Goal: Complete application form

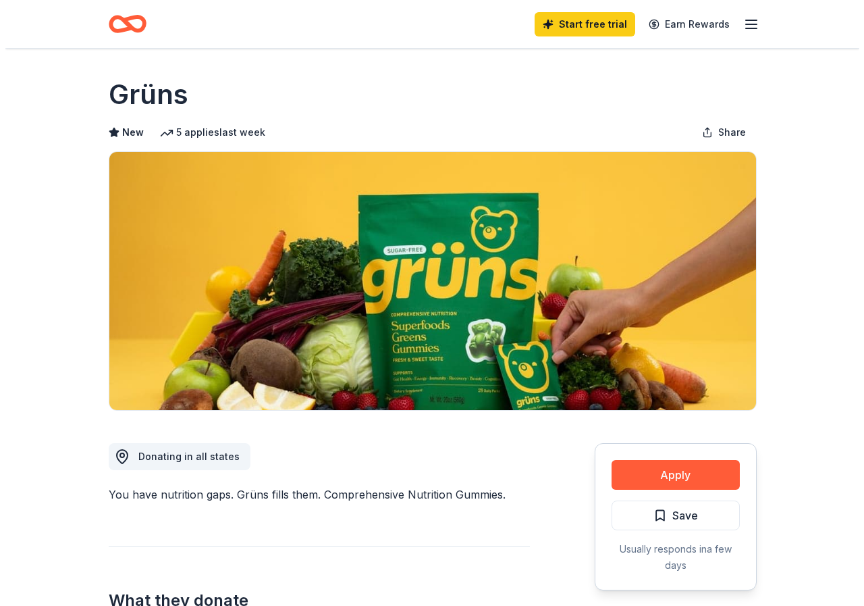
scroll to position [270, 0]
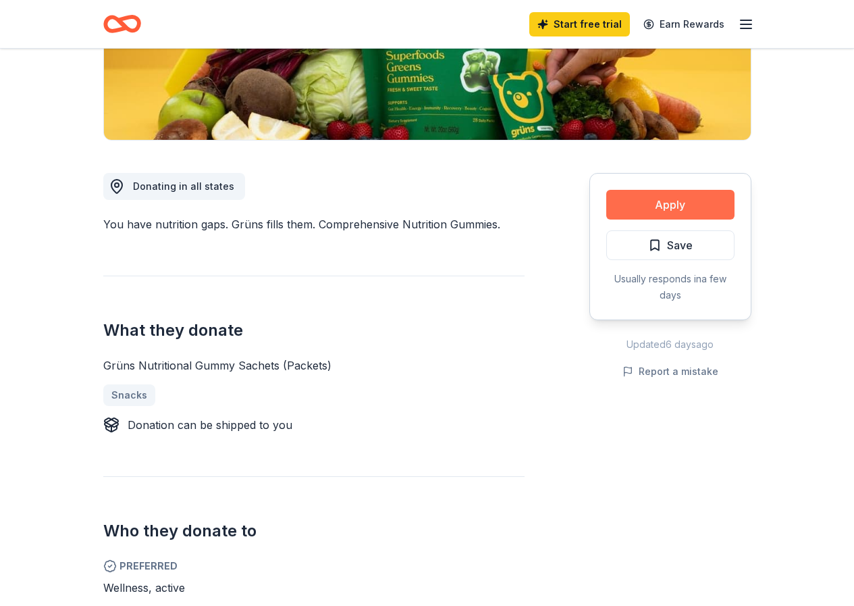
click at [649, 200] on button "Apply" at bounding box center [670, 205] width 128 height 30
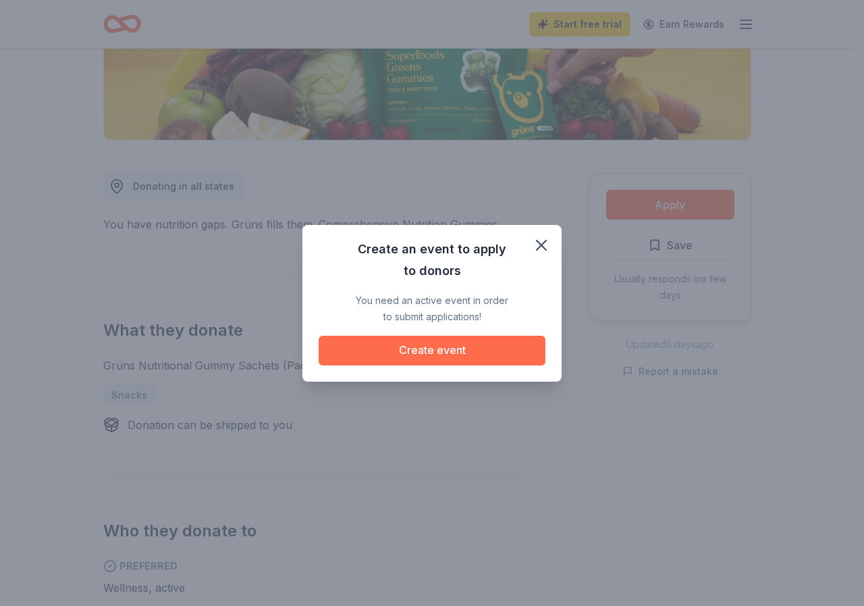
click at [452, 356] on button "Create event" at bounding box center [432, 351] width 227 height 30
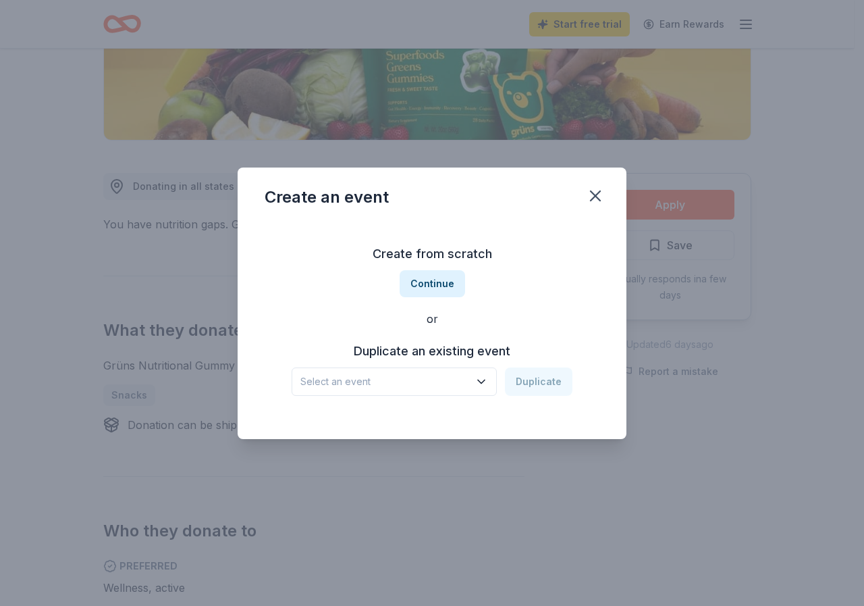
click at [475, 376] on button "Select an event" at bounding box center [394, 381] width 205 height 28
click at [435, 285] on div "Create from scratch Continue or Duplicate an existing event Select an event Dup…" at bounding box center [432, 319] width 335 height 196
click at [435, 285] on button "Continue" at bounding box center [432, 283] width 65 height 27
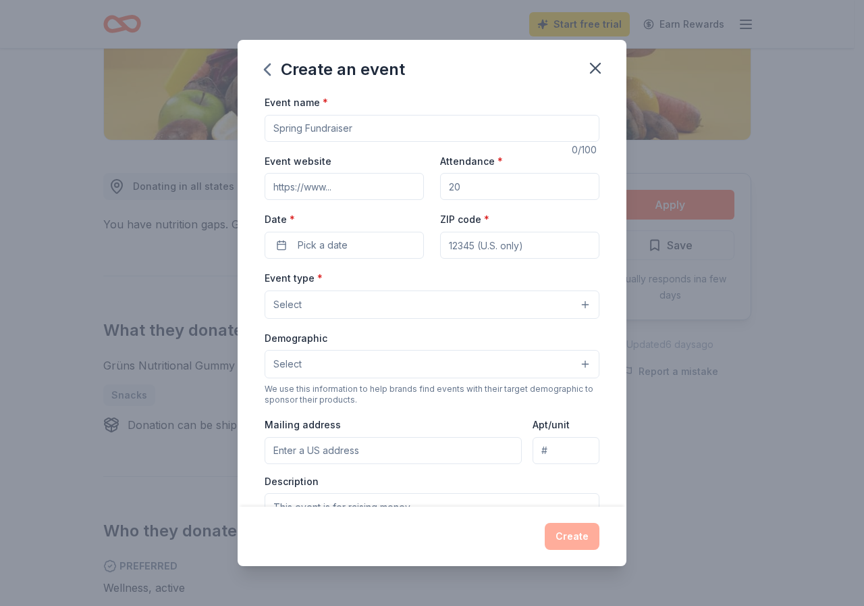
click at [333, 122] on input "Event name *" at bounding box center [432, 128] width 335 height 27
type input "[PERSON_NAME] Bullpup Booster [DATE]"
click at [484, 189] on input "Attendance *" at bounding box center [519, 186] width 159 height 27
type input "400"
click at [302, 243] on span "Pick a date" at bounding box center [323, 245] width 50 height 16
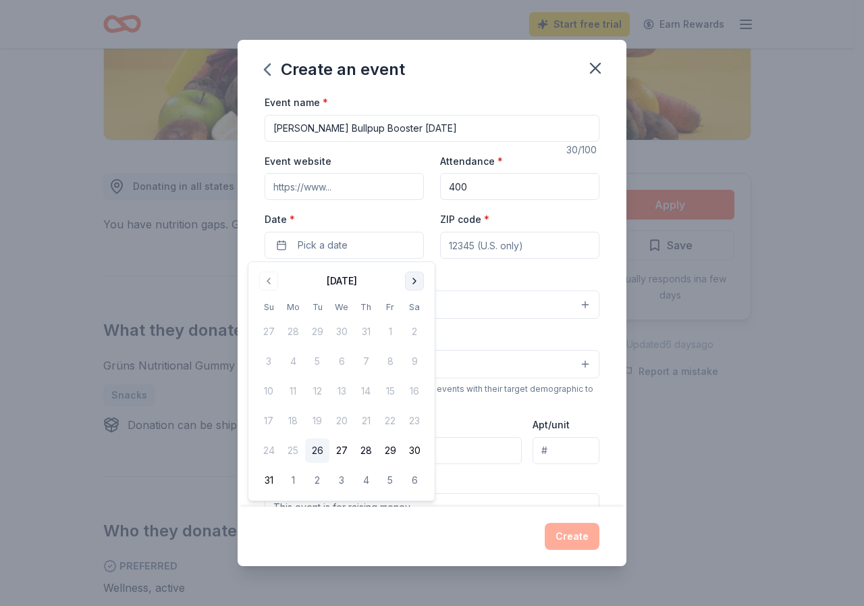
click at [409, 278] on button "Go to next month" at bounding box center [414, 280] width 19 height 19
click at [389, 360] on button "10" at bounding box center [390, 361] width 24 height 24
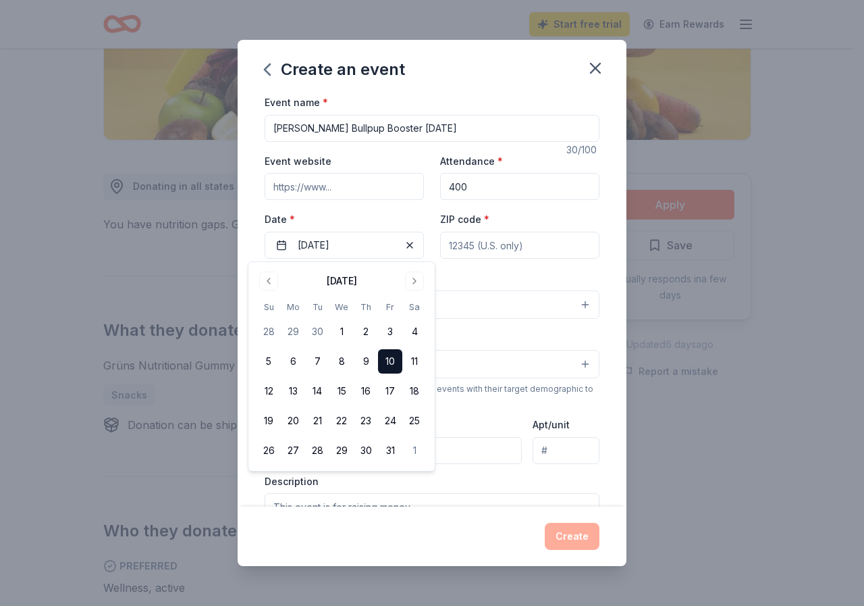
click at [494, 246] on input "ZIP code *" at bounding box center [519, 245] width 159 height 27
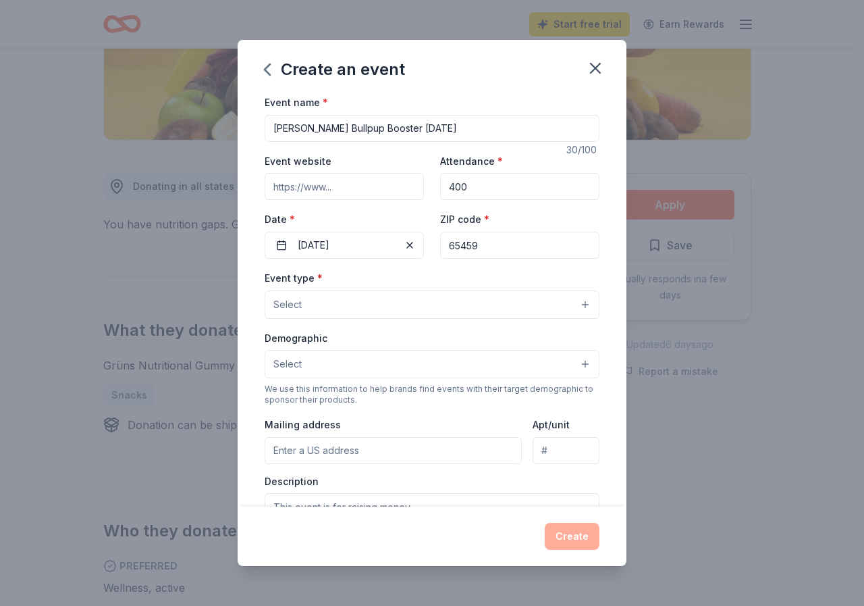
type input "65459"
click at [326, 297] on button "Select" at bounding box center [432, 304] width 335 height 28
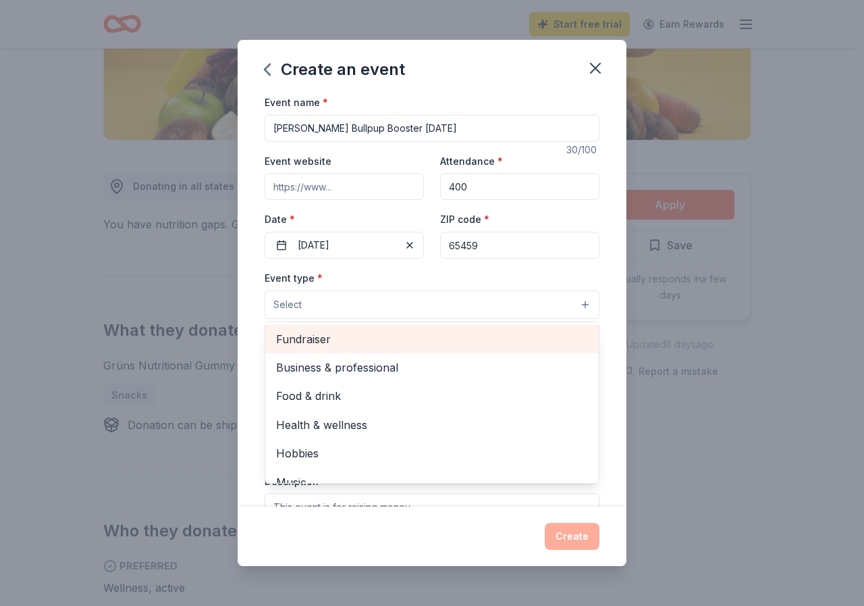
click at [307, 342] on span "Fundraiser" at bounding box center [432, 339] width 312 height 18
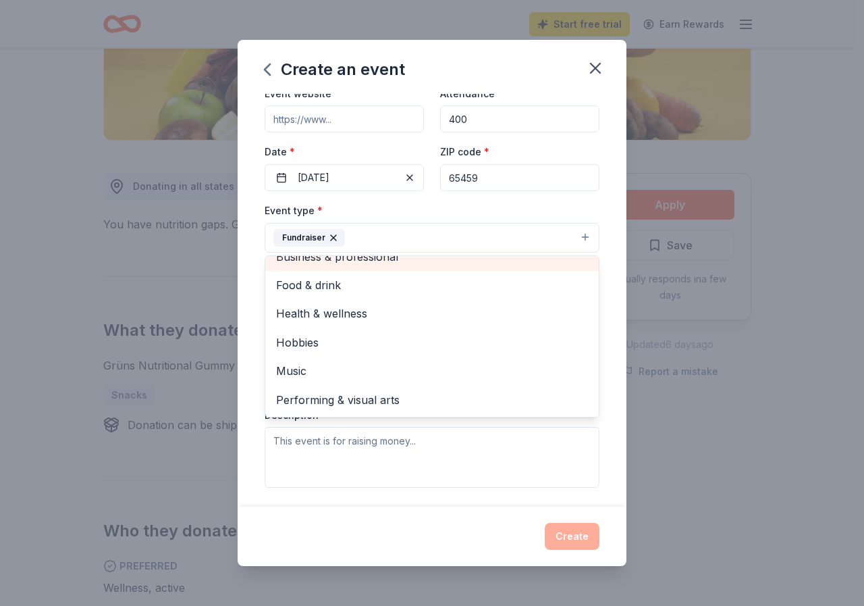
scroll to position [0, 0]
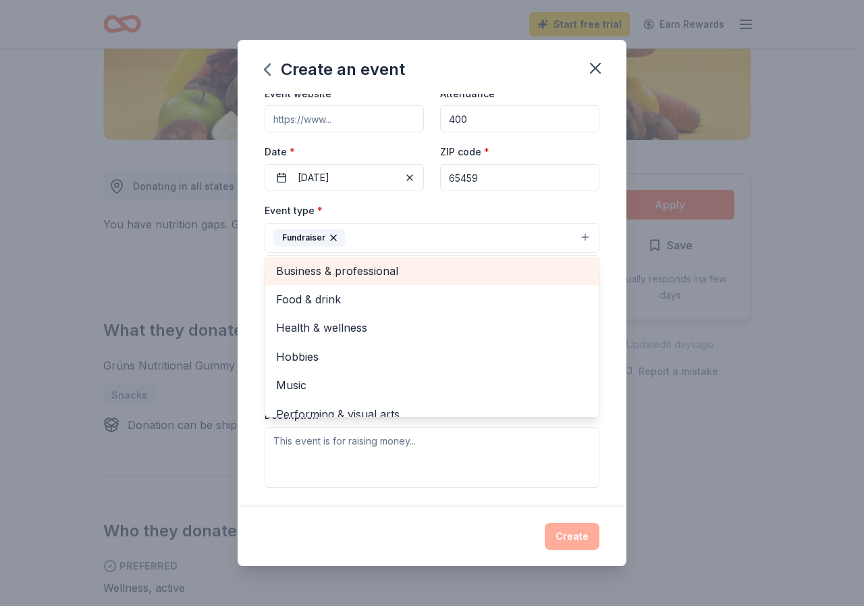
click at [323, 258] on div "Business & professional" at bounding box center [431, 271] width 333 height 28
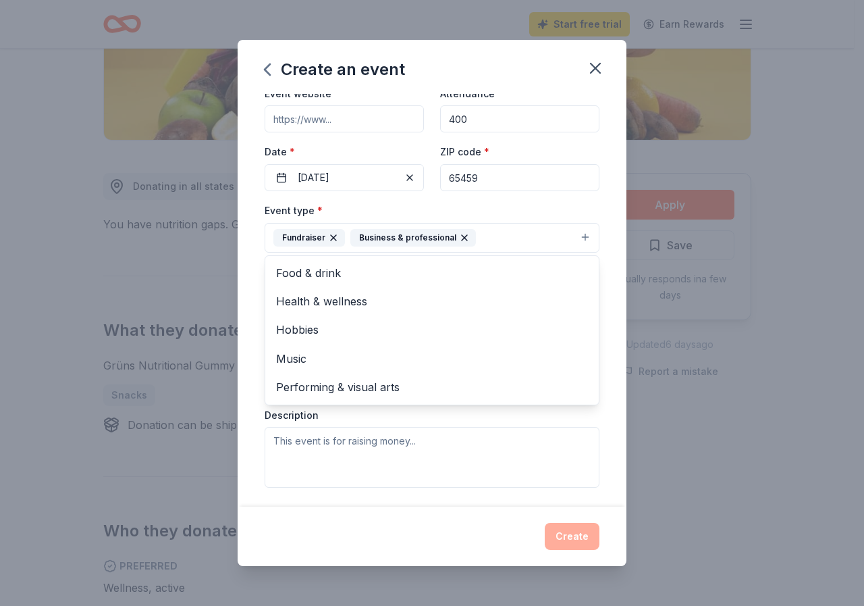
click at [460, 237] on icon "button" at bounding box center [464, 237] width 11 height 11
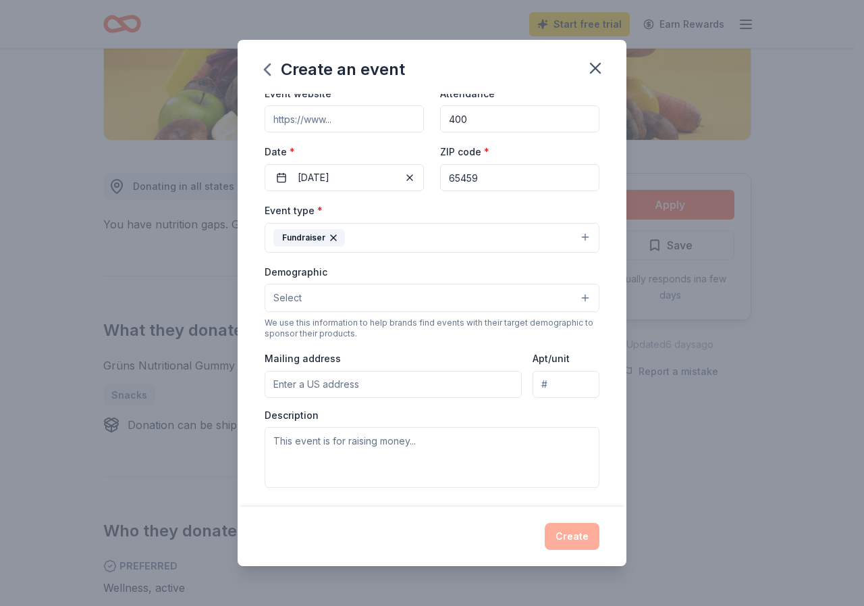
click at [363, 293] on button "Select" at bounding box center [432, 298] width 335 height 28
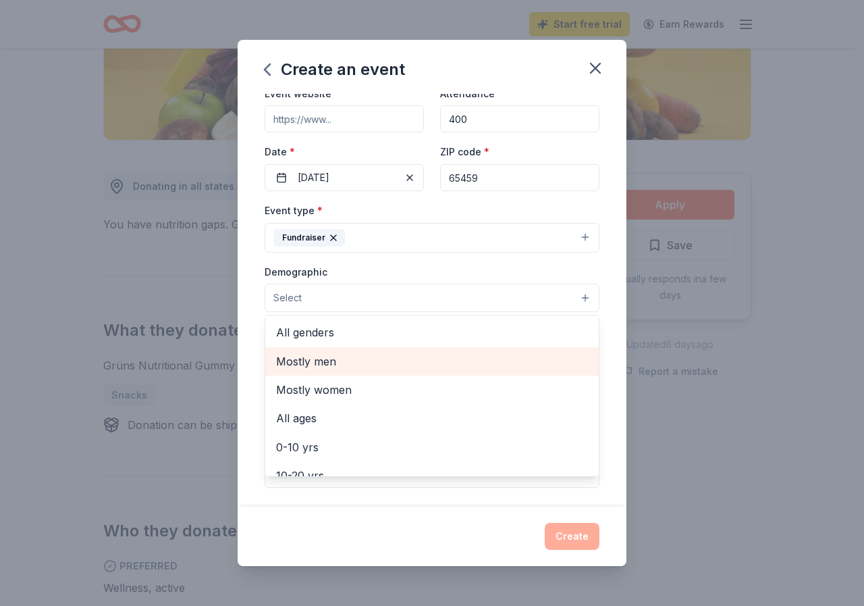
scroll to position [68, 0]
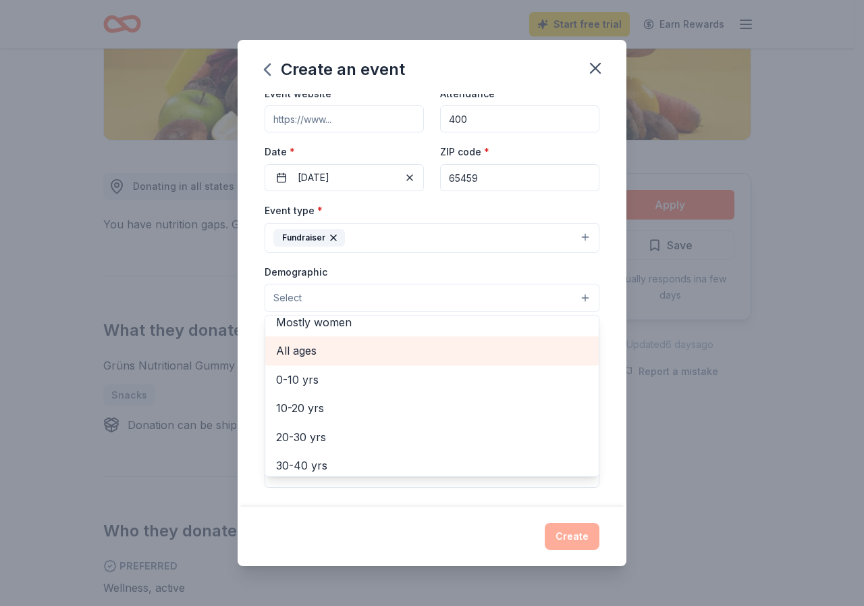
click at [315, 357] on span "All ages" at bounding box center [432, 351] width 312 height 18
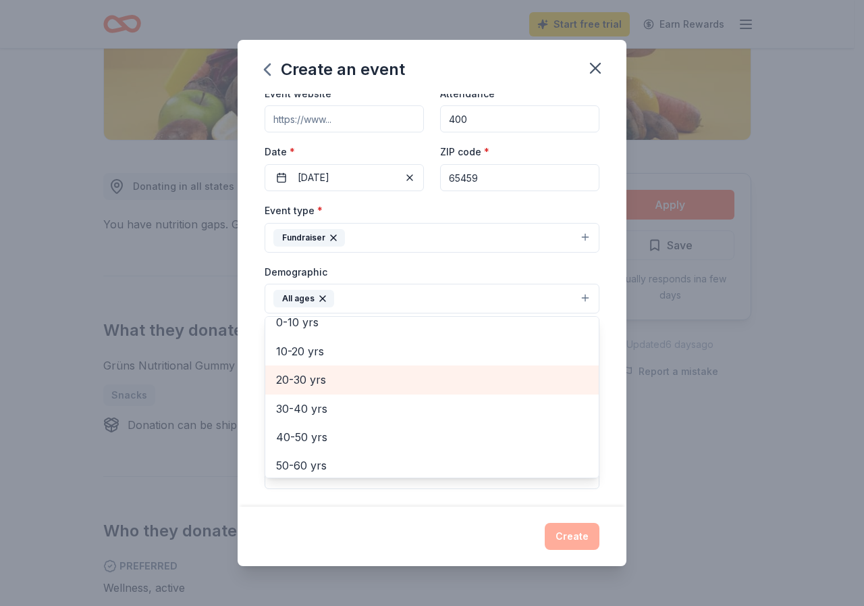
scroll to position [0, 0]
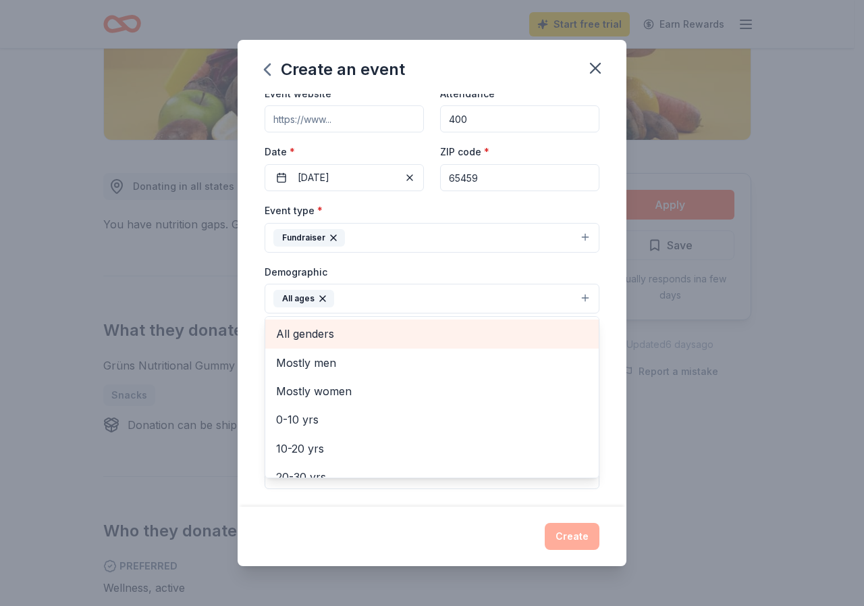
click at [307, 333] on span "All genders" at bounding box center [432, 334] width 312 height 18
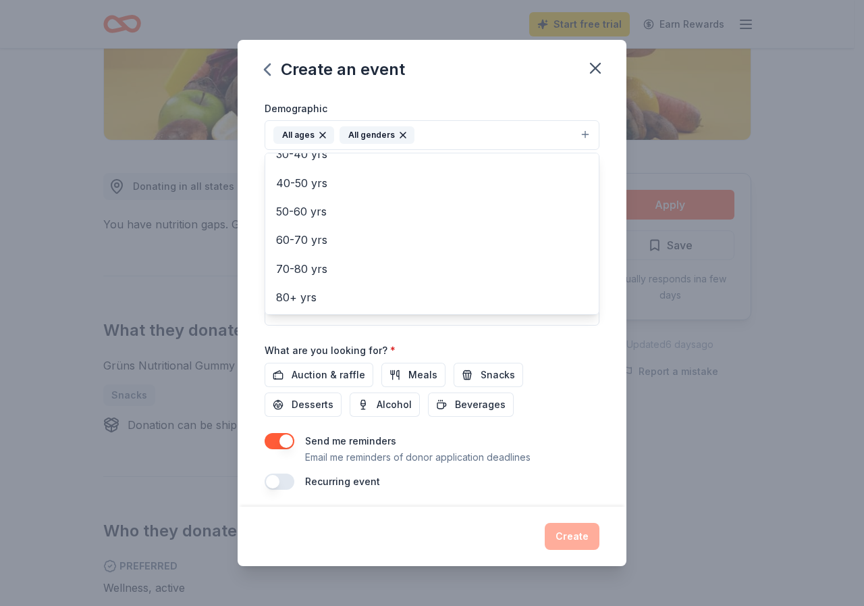
scroll to position [236, 0]
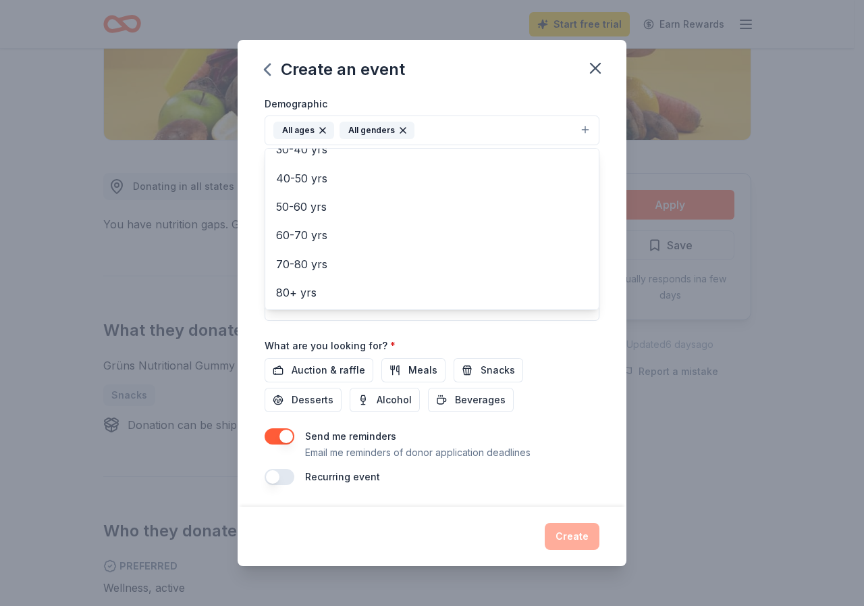
click at [295, 371] on div "Event name * [PERSON_NAME] Bullpup Booster [DATE] 30 /100 Event website Attenda…" at bounding box center [432, 171] width 335 height 626
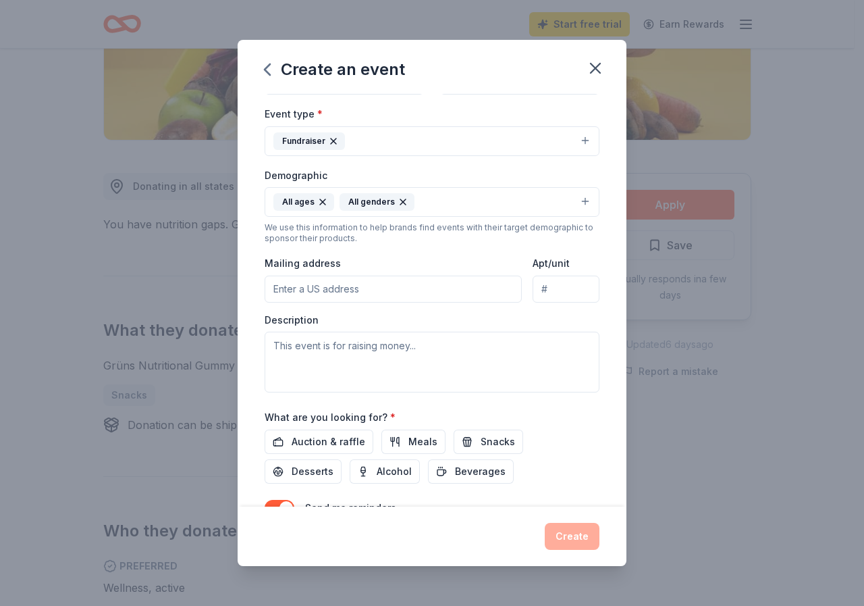
scroll to position [33, 0]
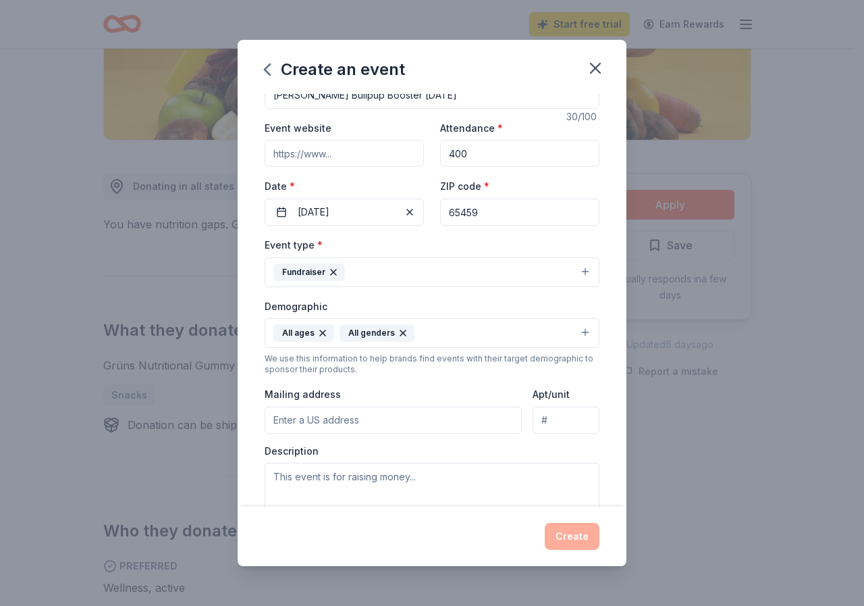
click at [315, 419] on input "Mailing address" at bounding box center [393, 419] width 257 height 27
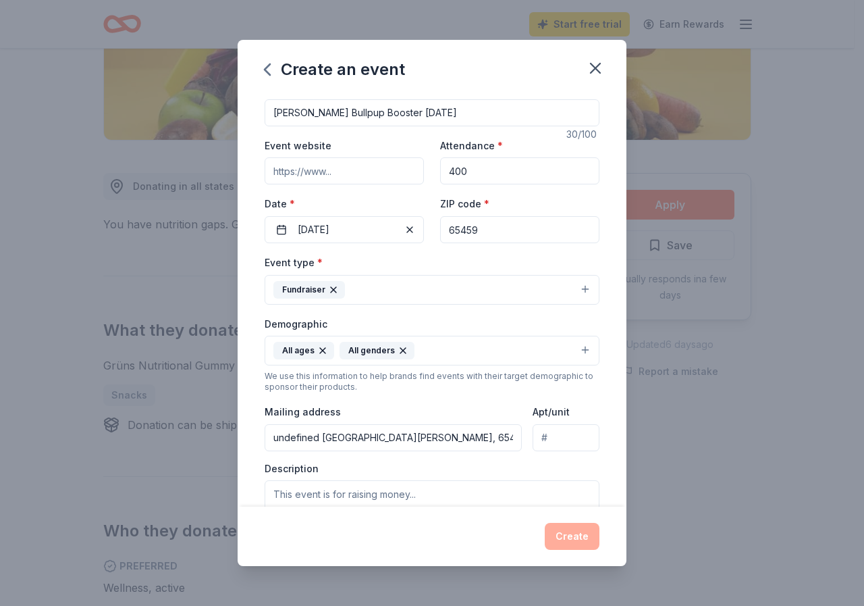
scroll to position [0, 0]
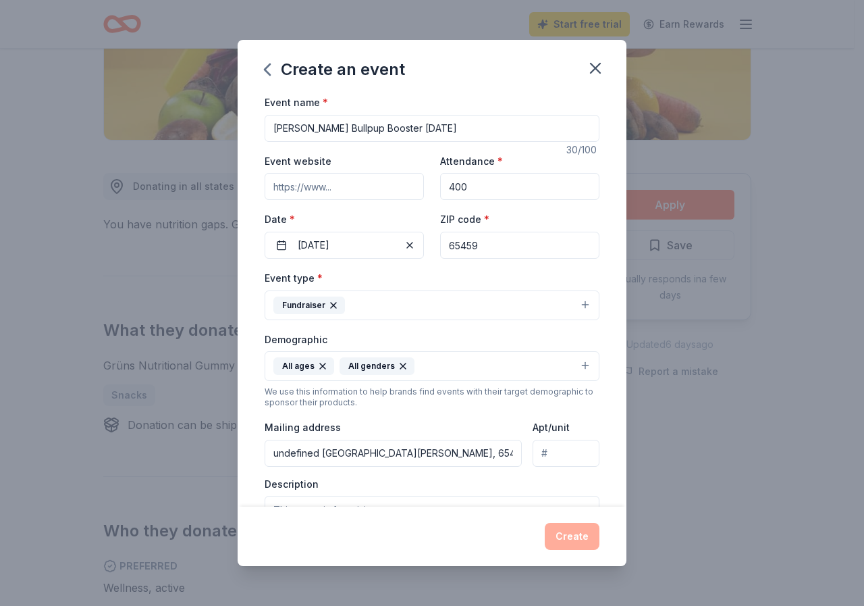
click at [462, 451] on input "undefined [GEOGRAPHIC_DATA][PERSON_NAME], 65459" at bounding box center [393, 452] width 257 height 27
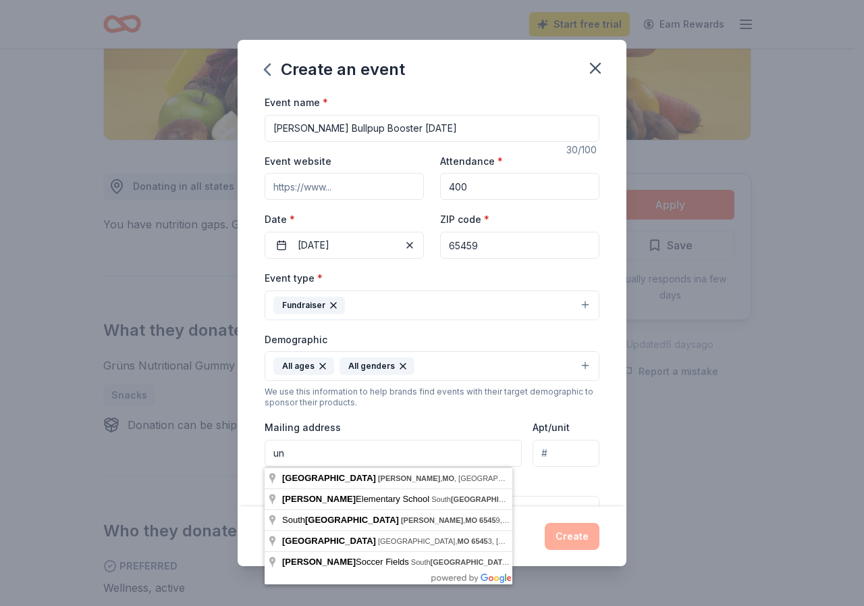
type input "u"
type input "1"
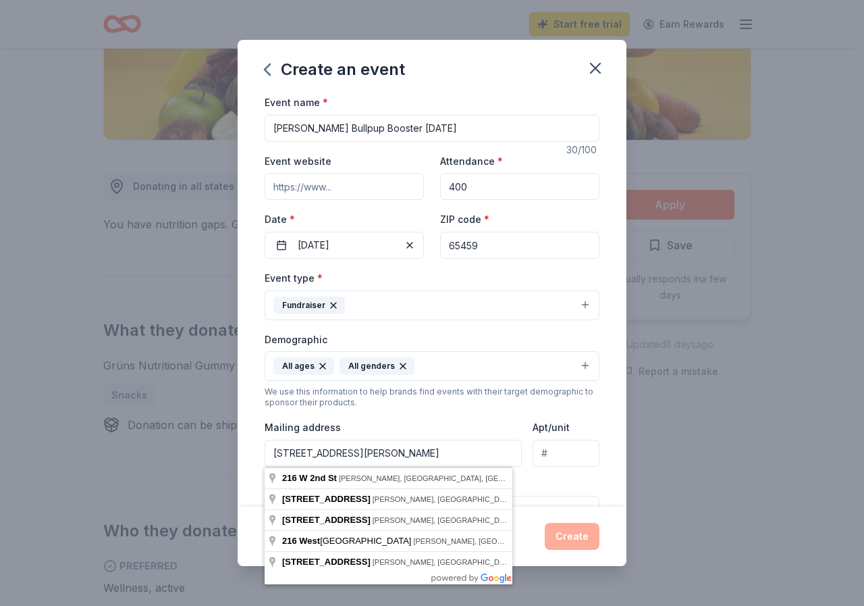
type input "[STREET_ADDRESS][PERSON_NAME]"
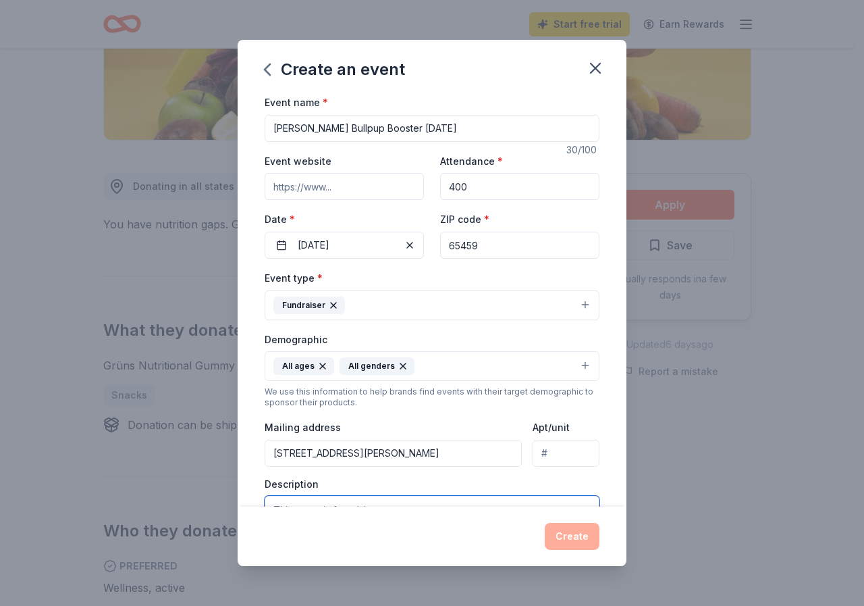
click at [330, 500] on textarea at bounding box center [432, 526] width 335 height 61
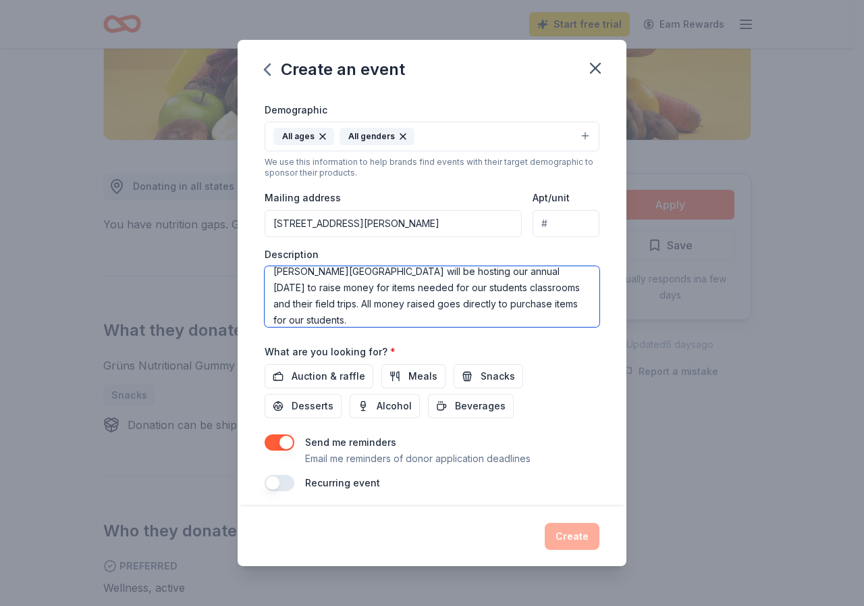
scroll to position [236, 0]
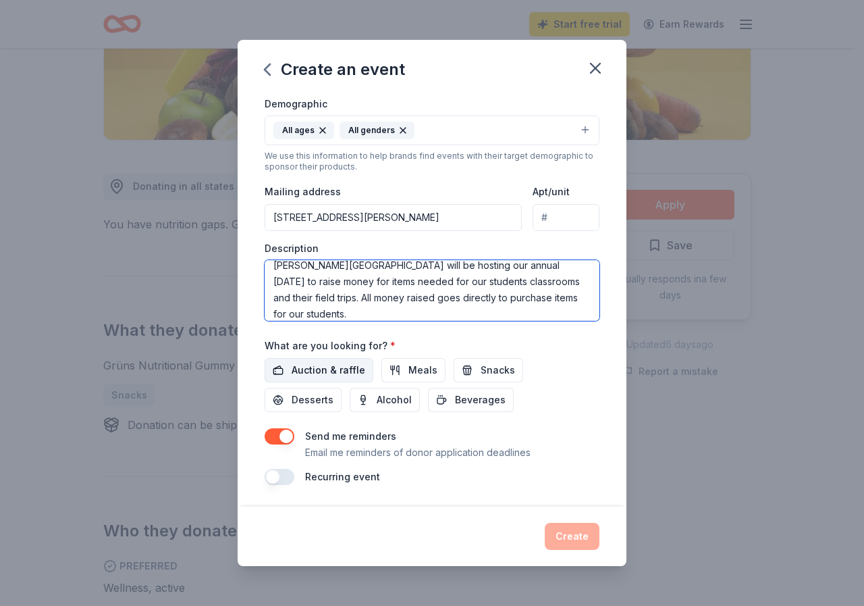
type textarea "[PERSON_NAME][GEOGRAPHIC_DATA] will be hosting our annual [DATE] to raise money…"
click at [335, 369] on span "Auction & raffle" at bounding box center [329, 370] width 74 height 16
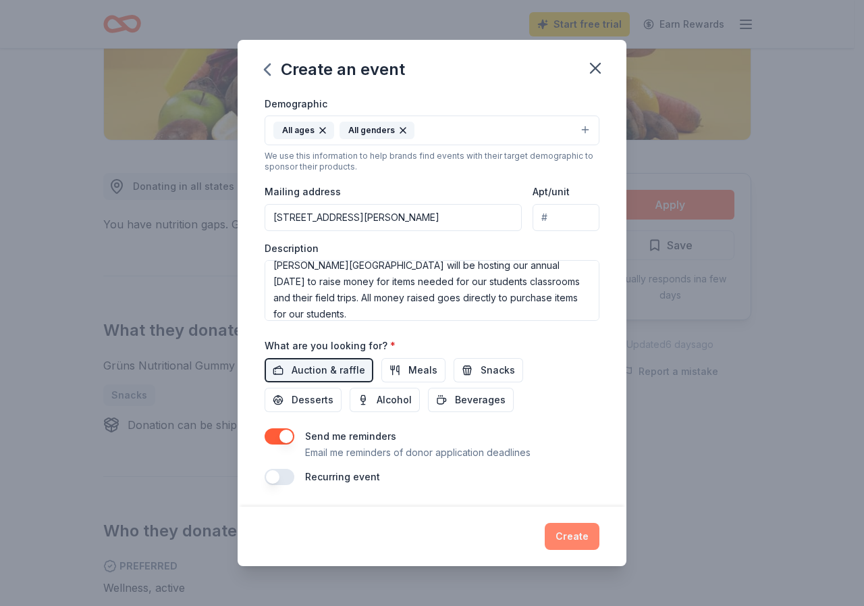
click at [574, 535] on button "Create" at bounding box center [572, 536] width 55 height 27
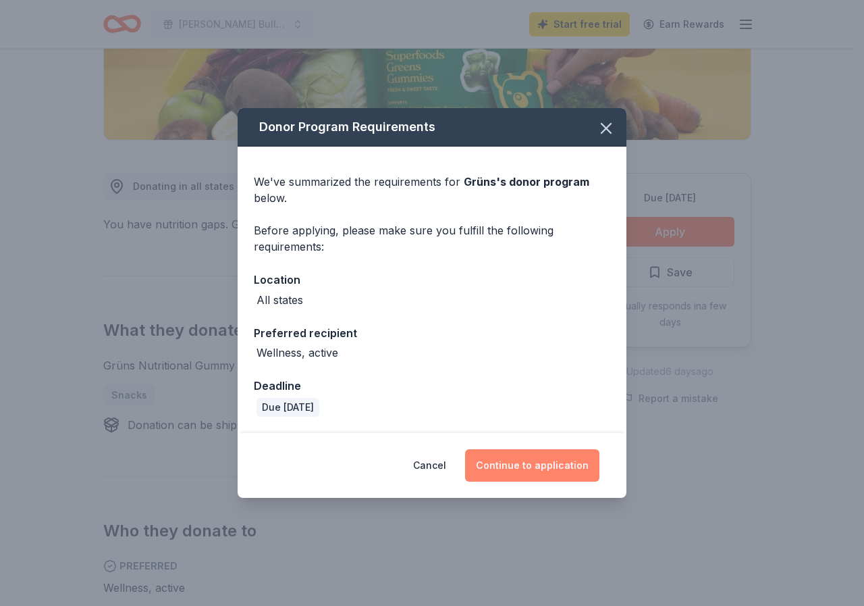
click at [543, 468] on button "Continue to application" at bounding box center [532, 465] width 134 height 32
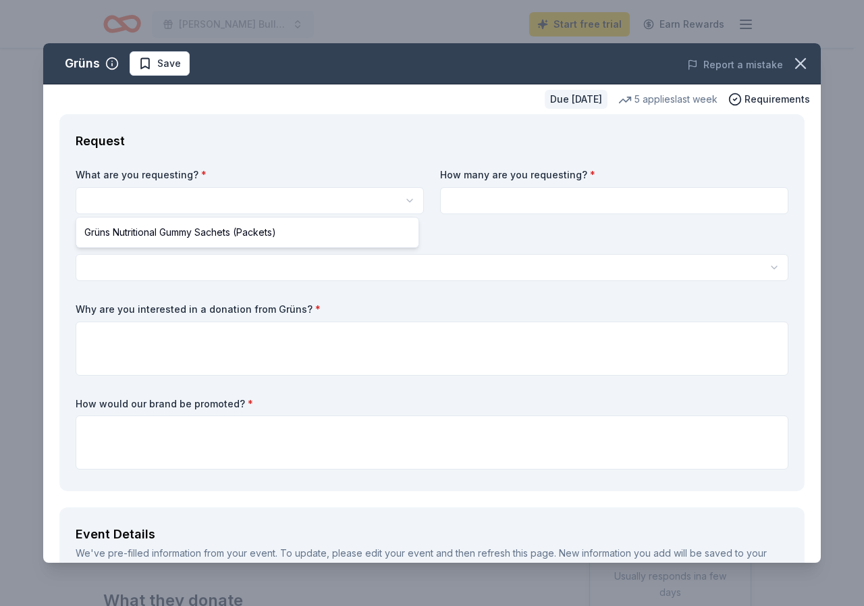
click at [218, 203] on html "[PERSON_NAME] Bullpup Booster [DATE] Start free trial Earn Rewards Due [DATE] S…" at bounding box center [432, 303] width 864 height 606
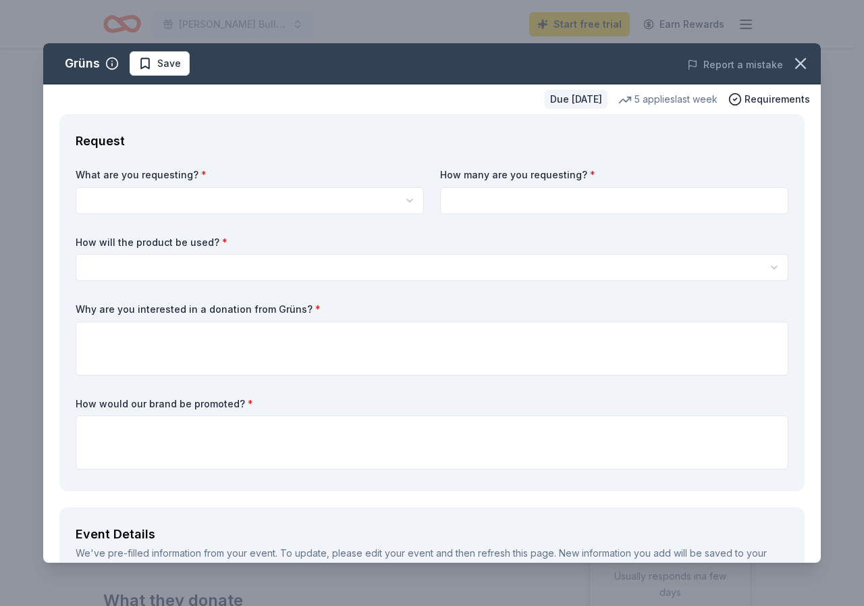
click at [407, 197] on html "[PERSON_NAME] Bullpup Booster [DATE] Start free trial Earn Rewards Due [DATE] S…" at bounding box center [432, 303] width 864 height 606
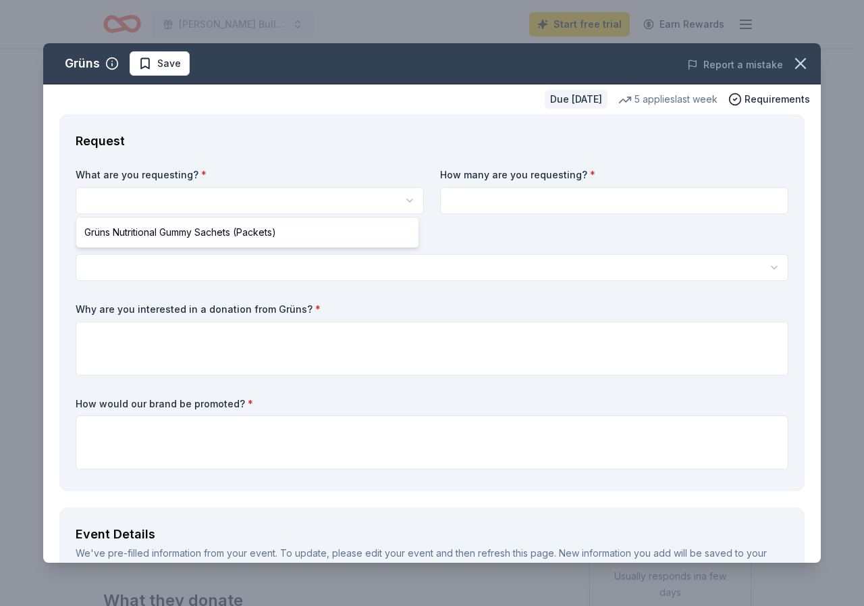
select select "Grüns Nutritional Gummy Sachets (Packets)"
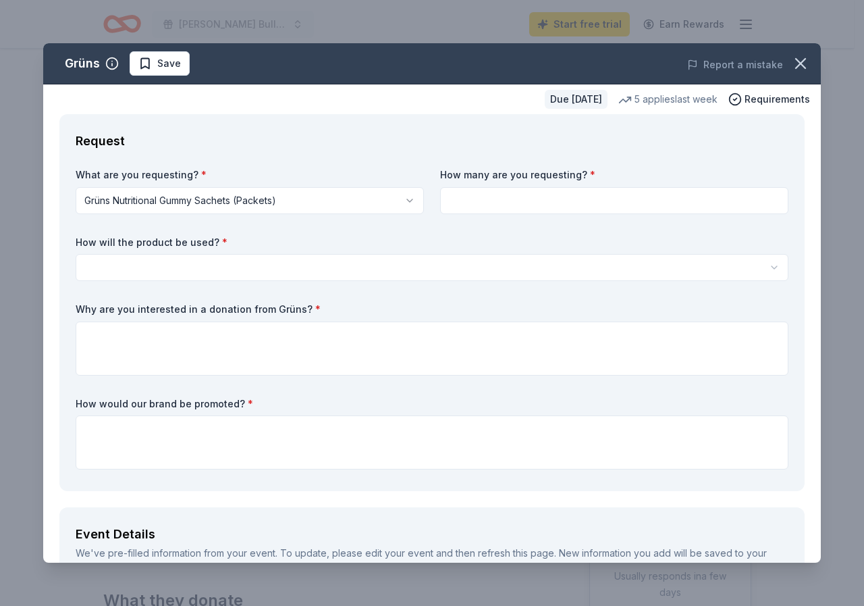
click at [153, 264] on html "[PERSON_NAME] Bullpup Booster [DATE] Start free trial Earn Rewards Due [DATE] S…" at bounding box center [432, 303] width 864 height 606
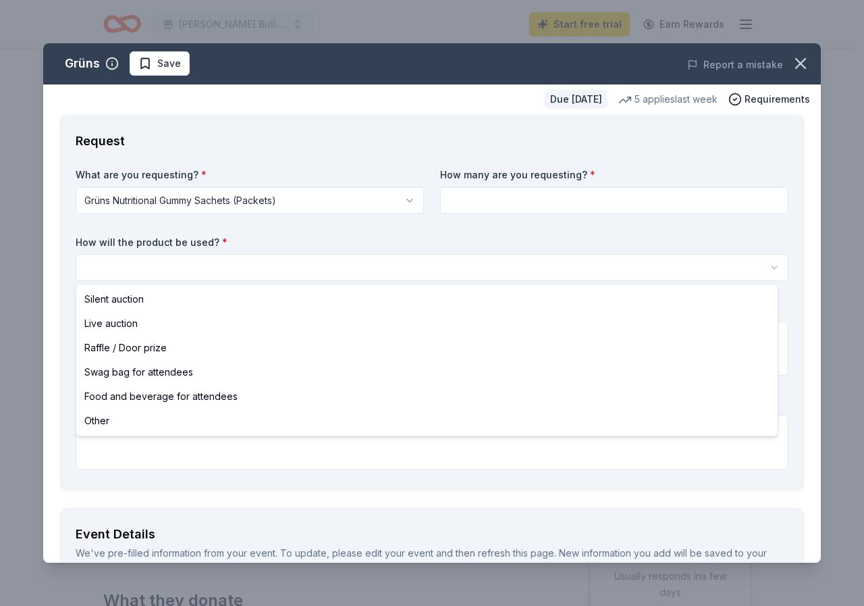
select select "silentAuction"
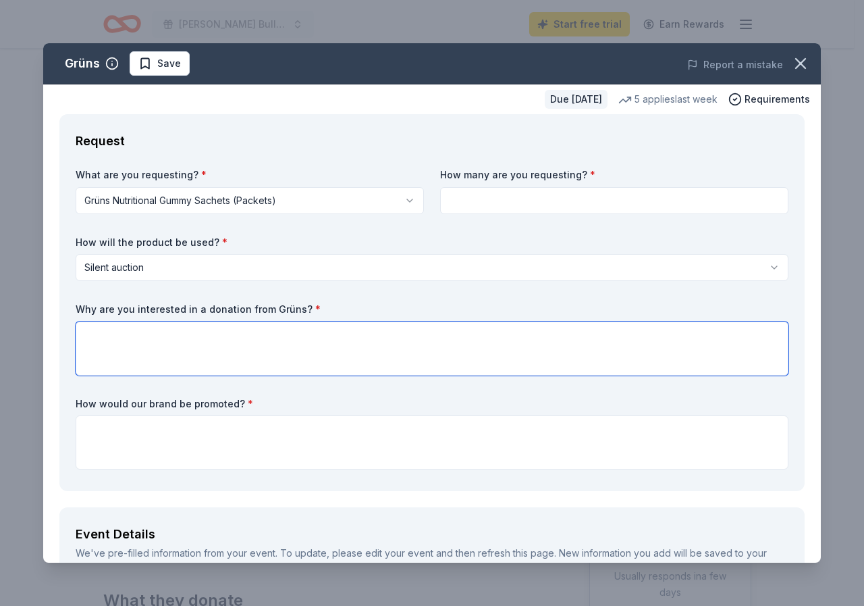
click at [132, 342] on textarea at bounding box center [432, 348] width 713 height 54
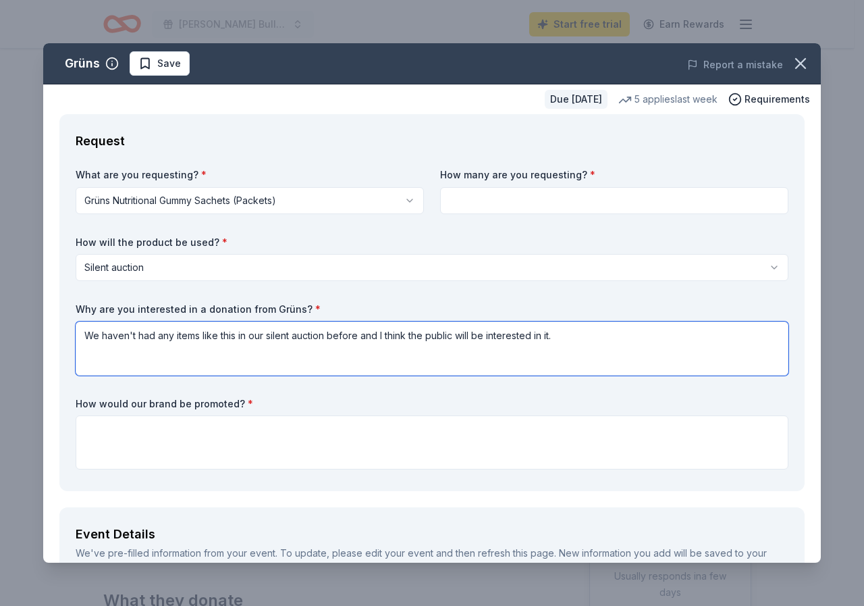
type textarea "We haven't had any items like this in our silent auction before and I think the…"
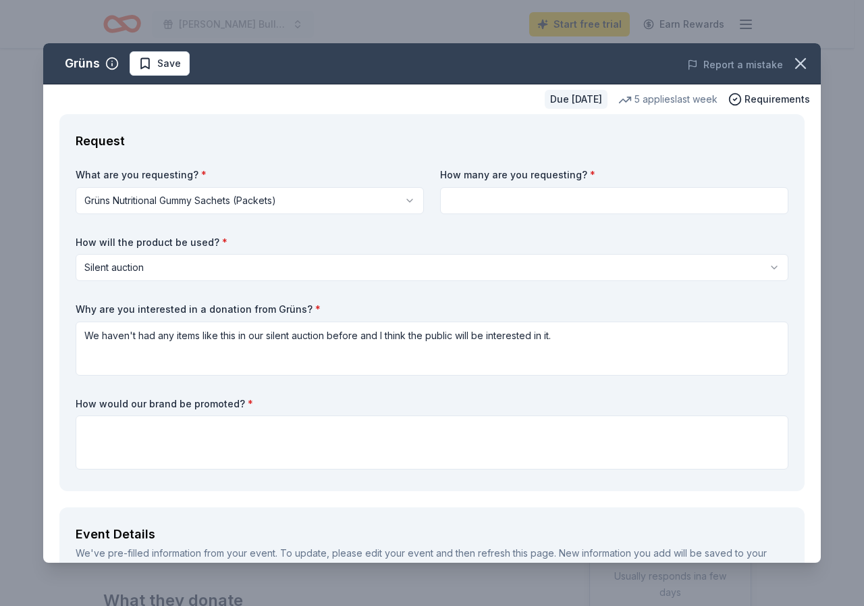
click at [491, 203] on input at bounding box center [614, 200] width 348 height 27
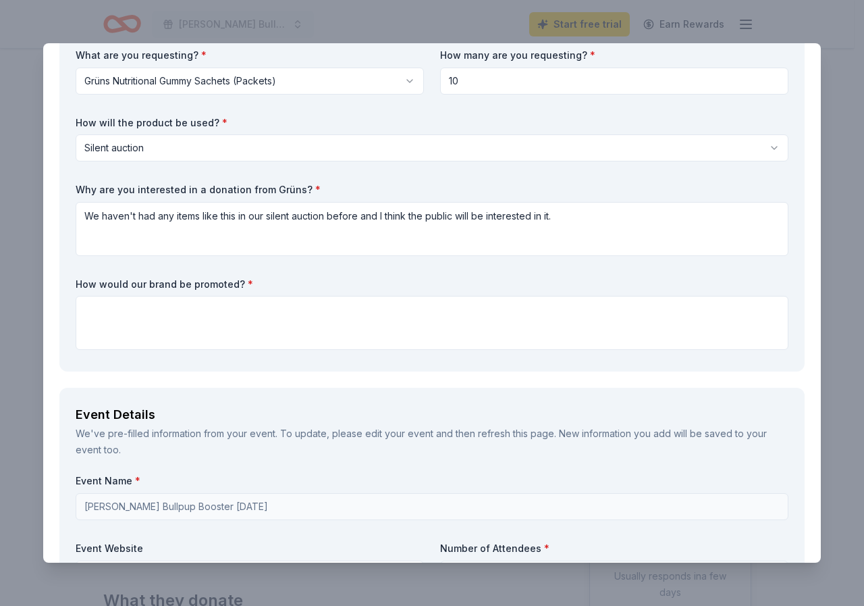
scroll to position [135, 0]
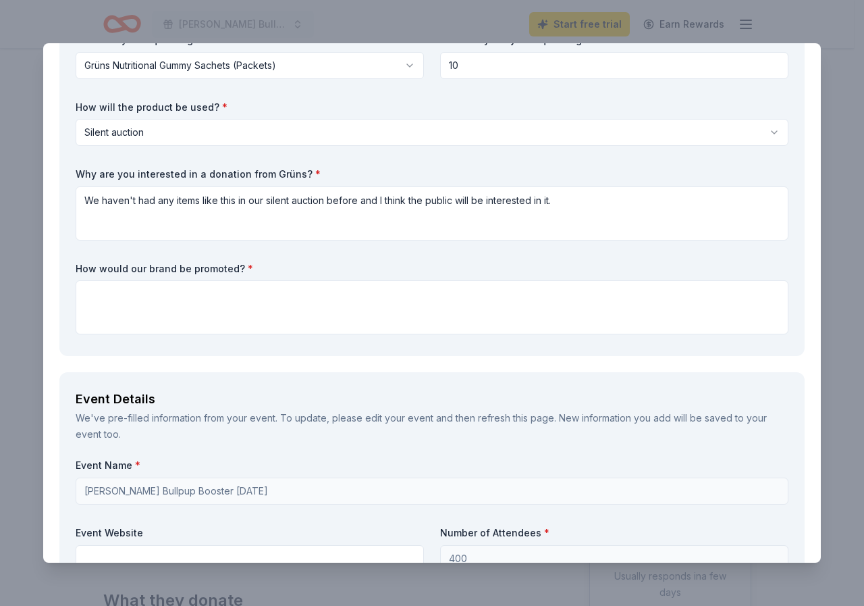
type input "10"
click at [245, 309] on textarea at bounding box center [432, 307] width 713 height 54
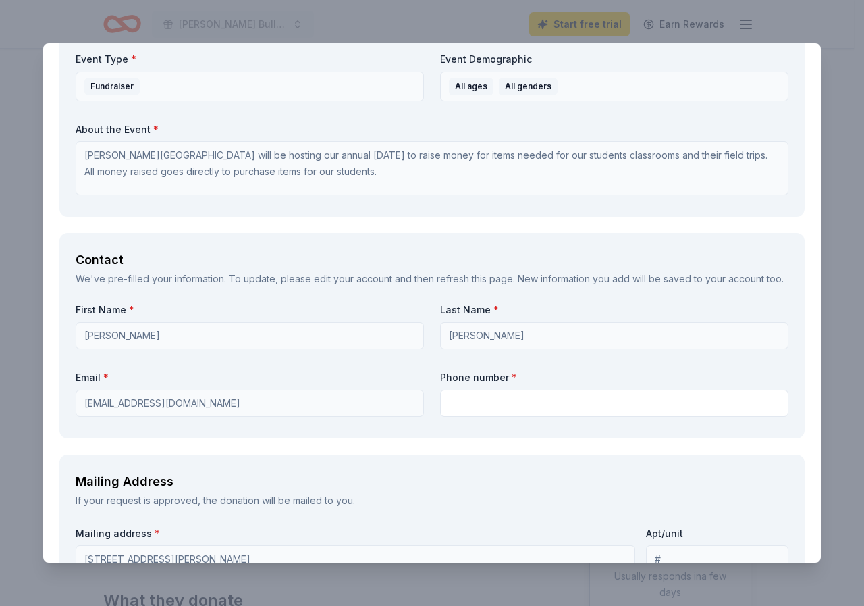
scroll to position [810, 0]
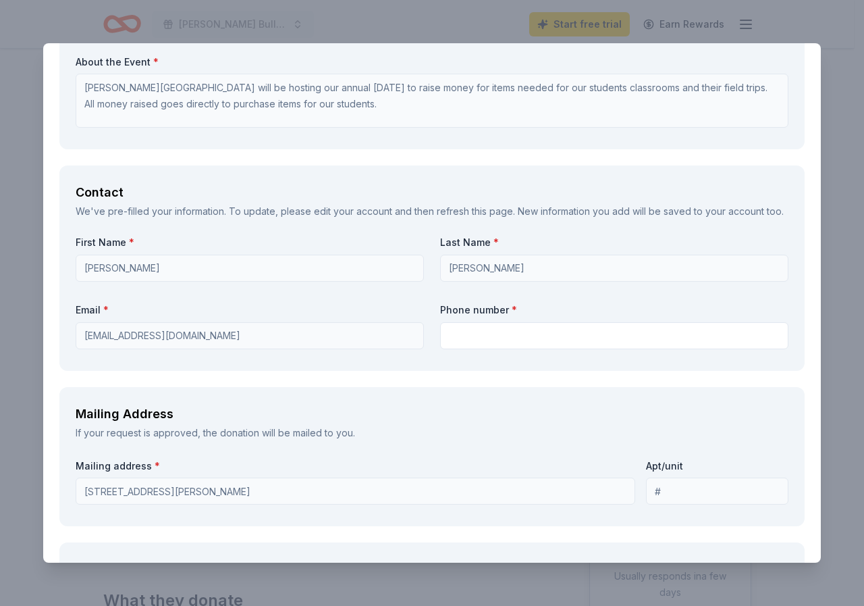
type textarea "The item will be displayed in our silent auction and on facebook"
click at [495, 349] on input "text" at bounding box center [614, 335] width 348 height 27
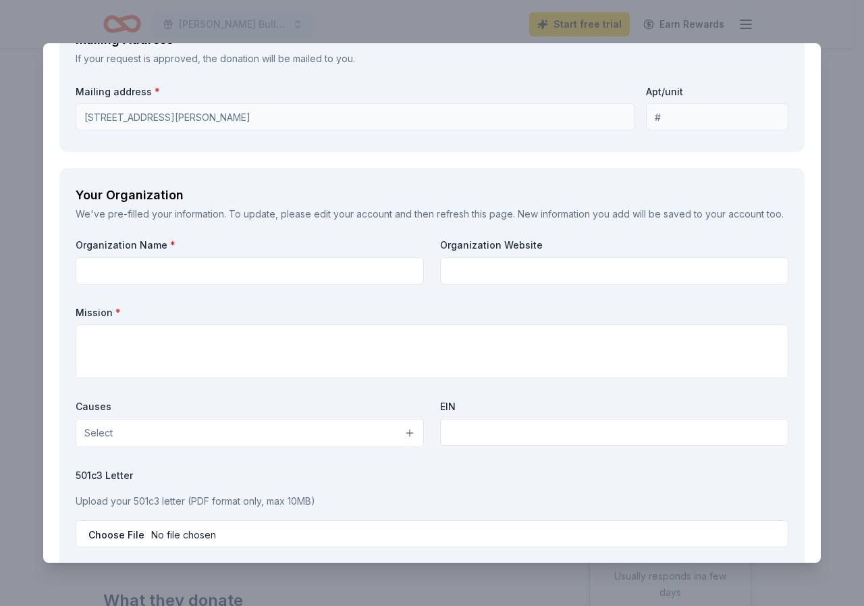
scroll to position [1215, 0]
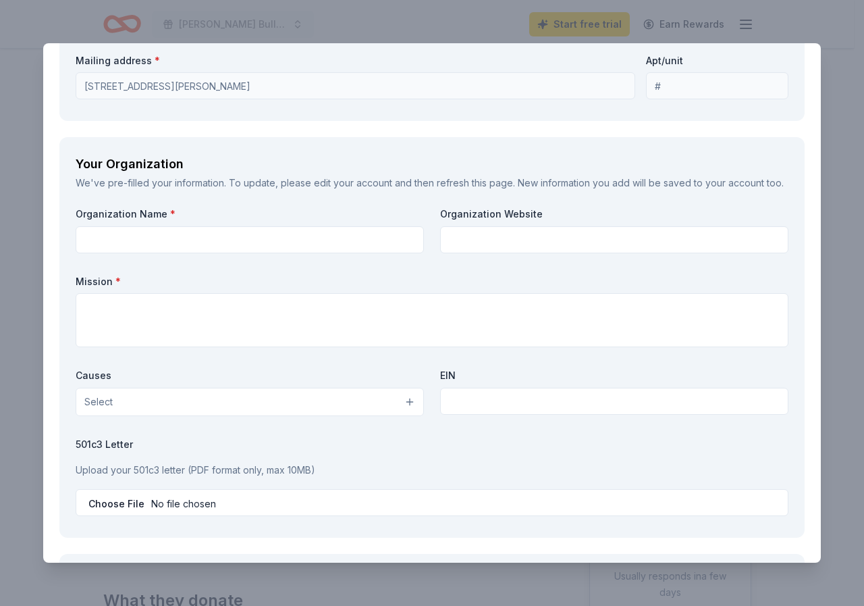
type input "[PHONE_NUMBER]"
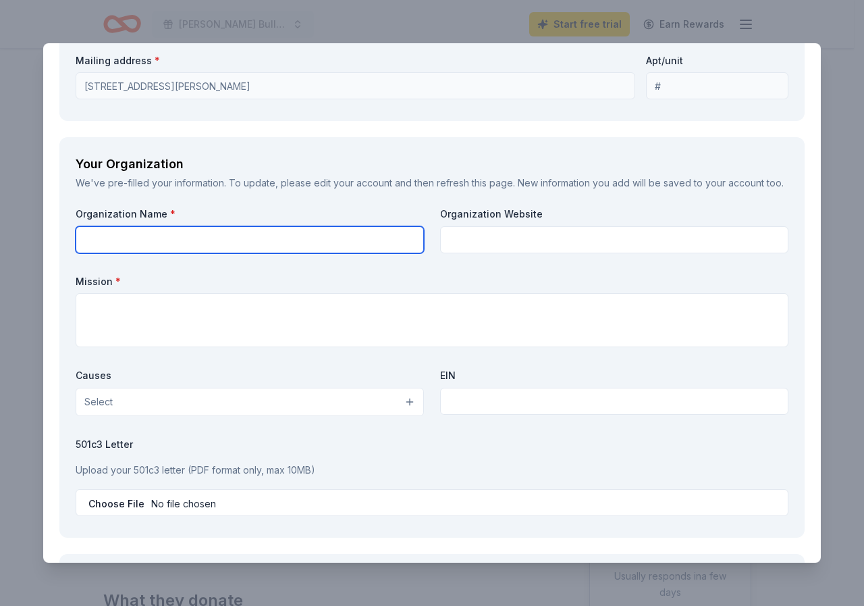
click at [183, 253] on input "text" at bounding box center [250, 239] width 348 height 27
type input "[PERSON_NAME][GEOGRAPHIC_DATA]"
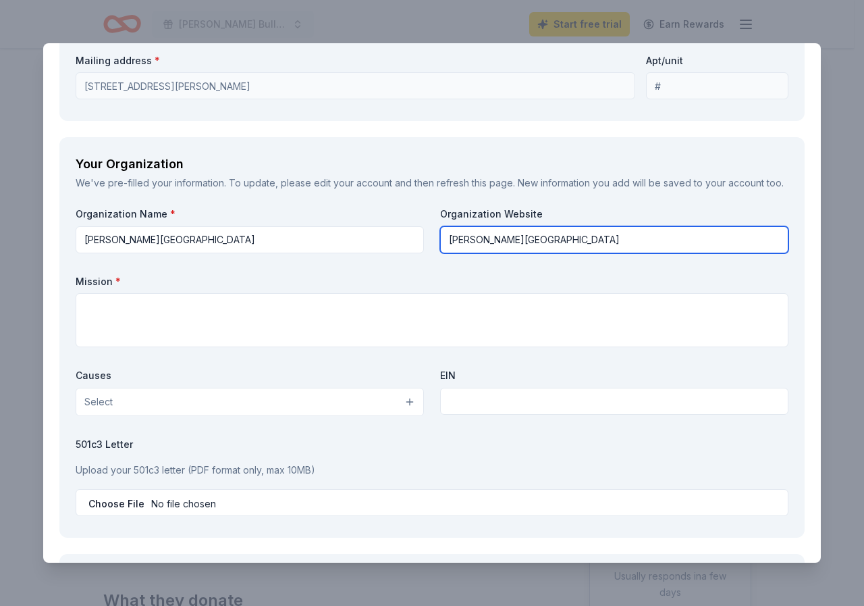
click at [618, 253] on input "[PERSON_NAME][GEOGRAPHIC_DATA]" at bounding box center [614, 239] width 348 height 27
type input "D"
type input "[DOMAIN_NAME]"
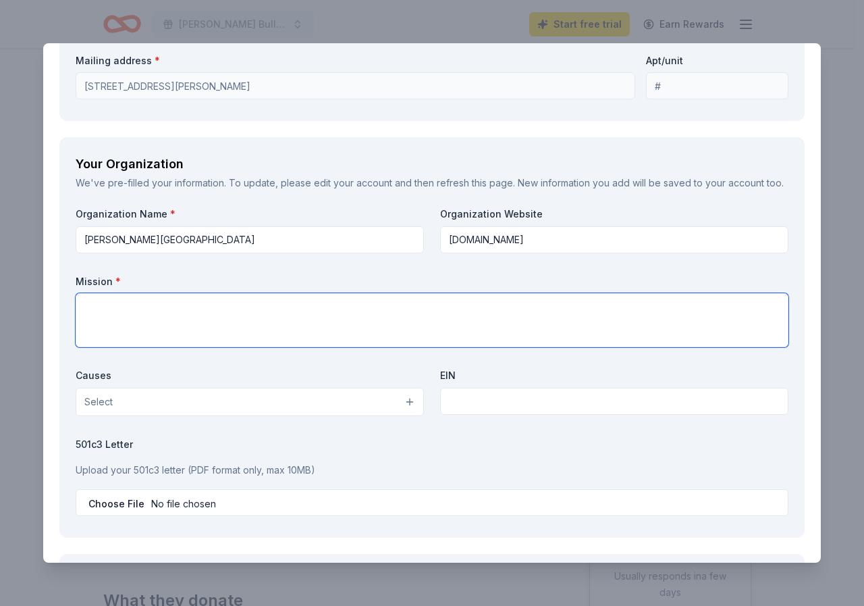
click at [146, 343] on textarea at bounding box center [432, 320] width 713 height 54
paste textarea "The mission of the district is "Dedicated to Optimizing Growth of each Student"…"
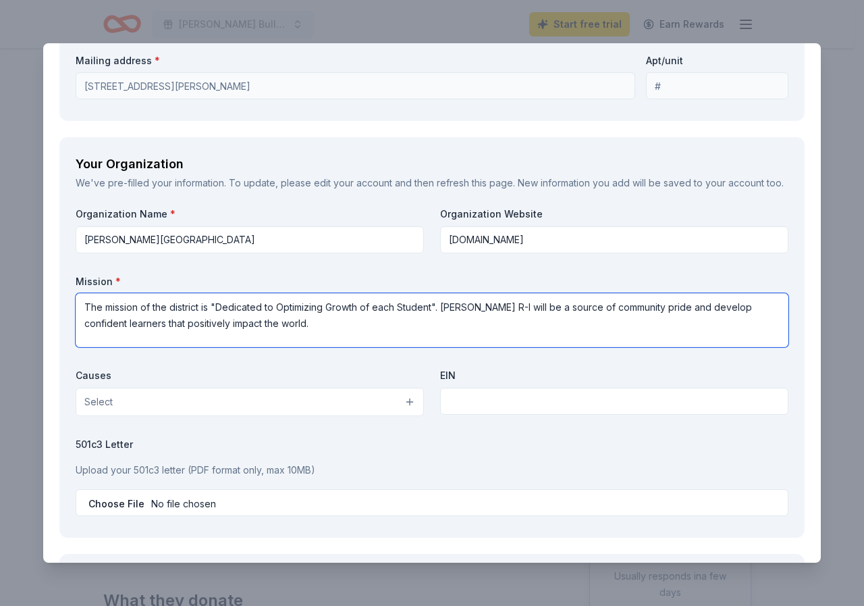
type textarea "The mission of the district is "Dedicated to Optimizing Growth of each Student"…"
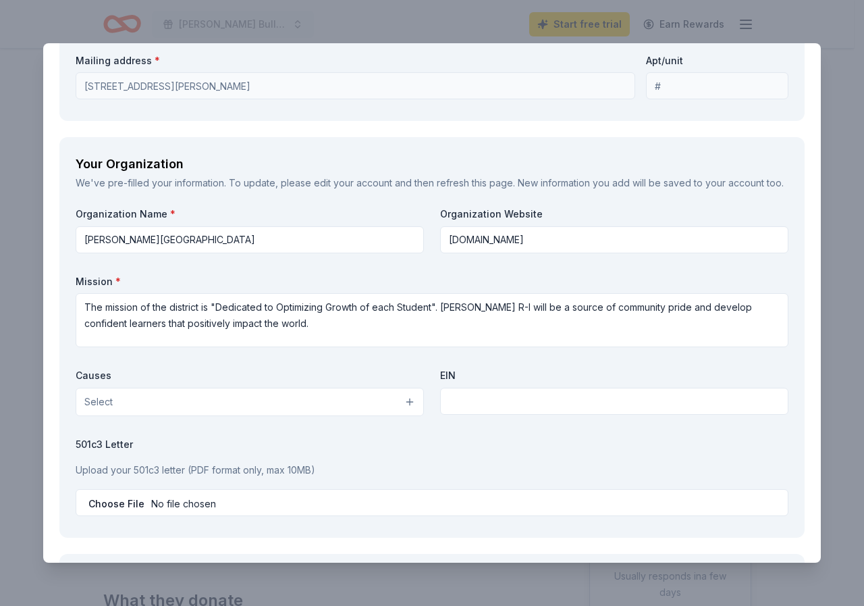
click at [131, 416] on button "Select" at bounding box center [250, 401] width 348 height 28
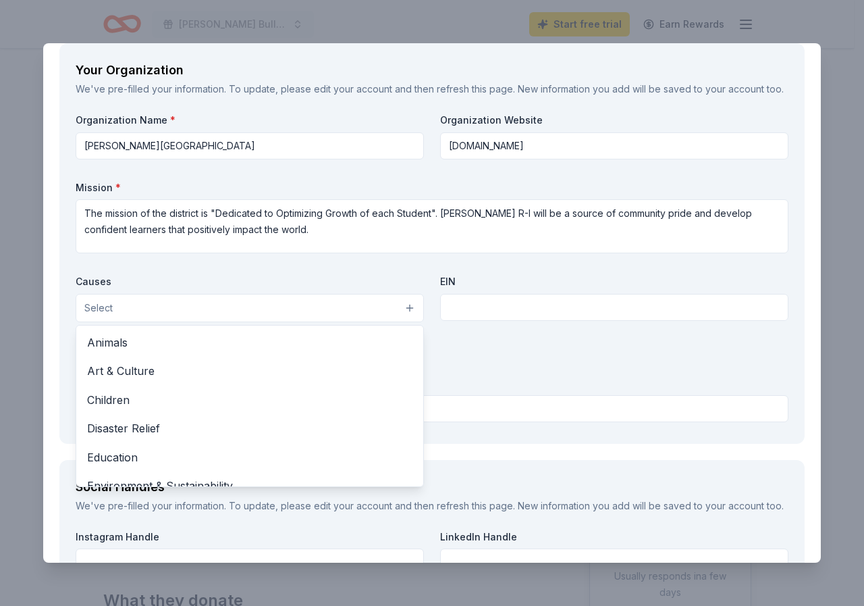
scroll to position [1350, 0]
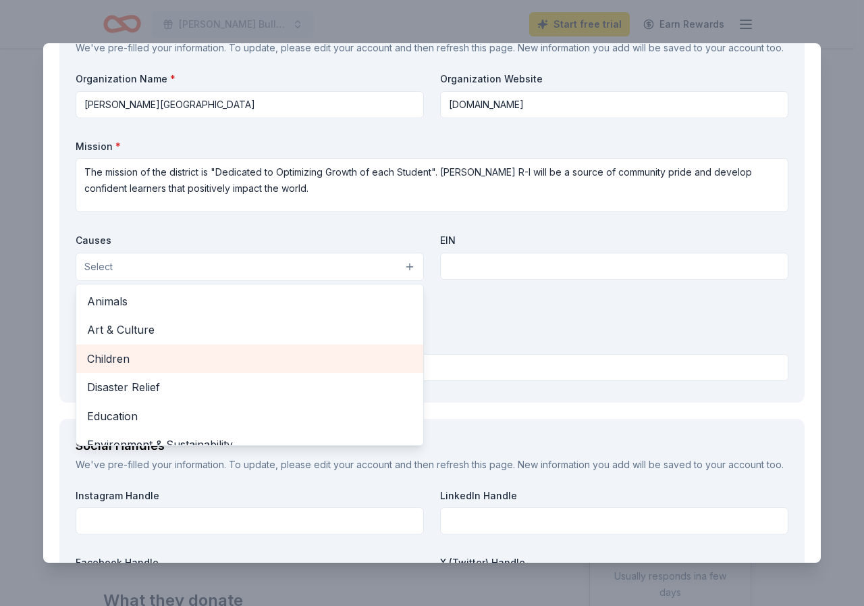
click at [128, 367] on span "Children" at bounding box center [249, 359] width 325 height 18
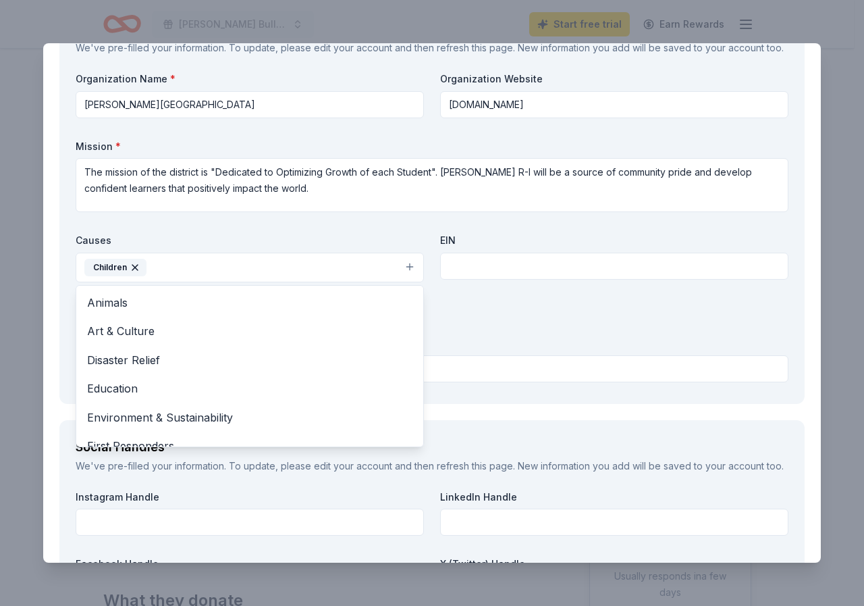
click at [525, 387] on div "Organization Name * [PERSON_NAME][GEOGRAPHIC_DATA] Organization Website [DOMAIN…" at bounding box center [432, 229] width 713 height 315
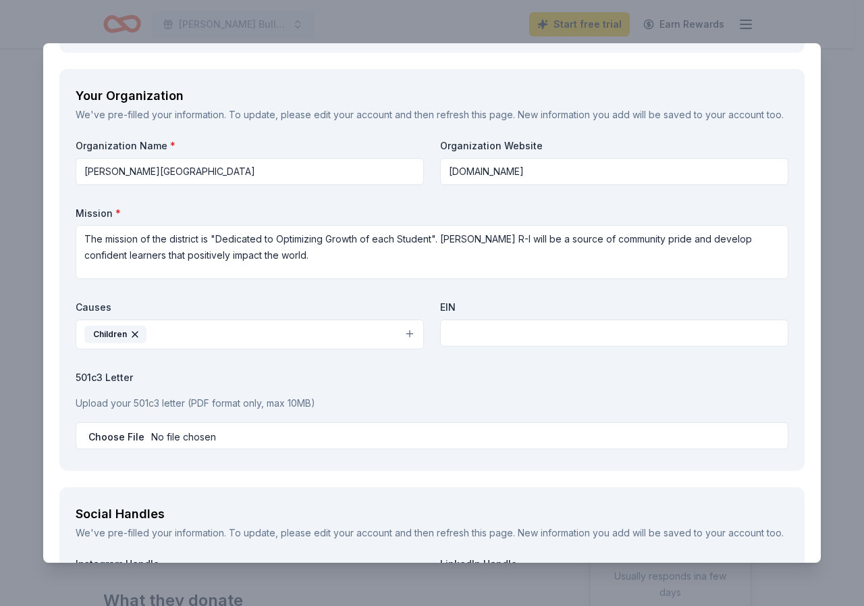
scroll to position [1283, 0]
click at [481, 347] on input "text" at bounding box center [614, 333] width 348 height 27
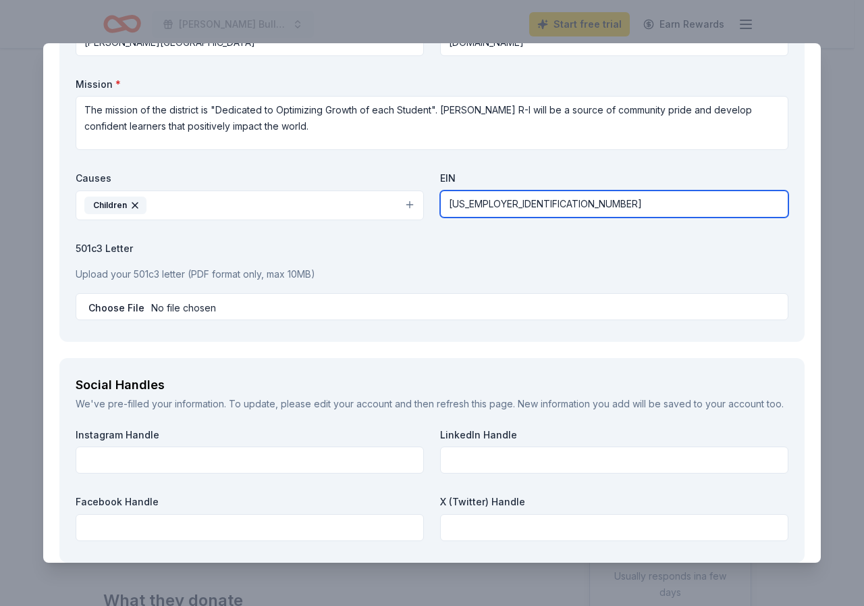
scroll to position [1418, 0]
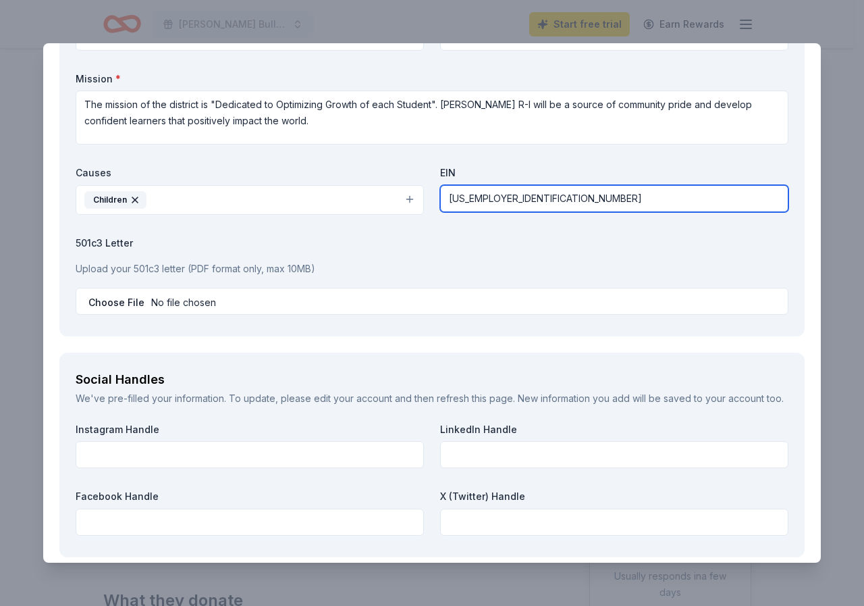
type input "[US_EMPLOYER_IDENTIFICATION_NUMBER]"
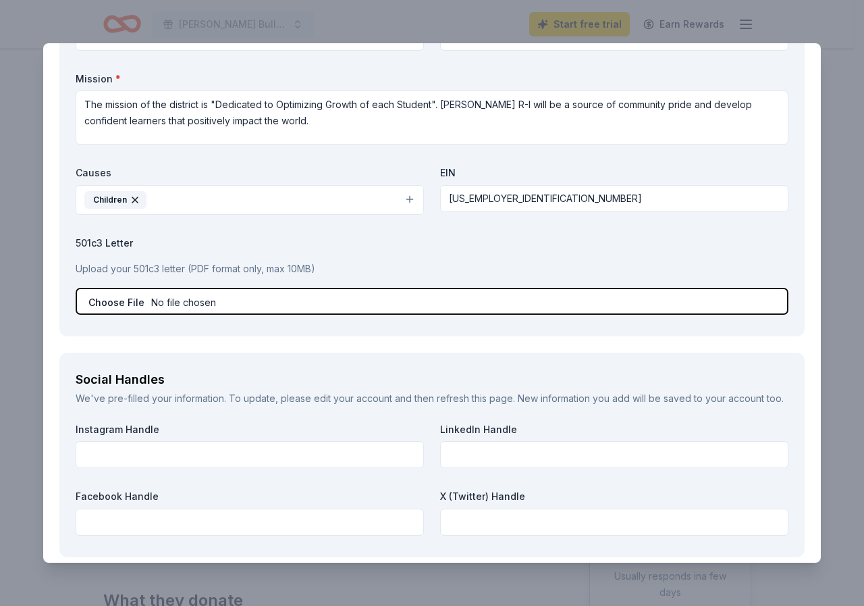
click at [133, 315] on input "file" at bounding box center [432, 301] width 713 height 27
click at [104, 315] on input "file" at bounding box center [432, 301] width 713 height 27
click at [125, 315] on input "file" at bounding box center [432, 301] width 713 height 27
type input "C:\fakepath\scan_mdouglas_2025-08-26-08-50-23.pdf"
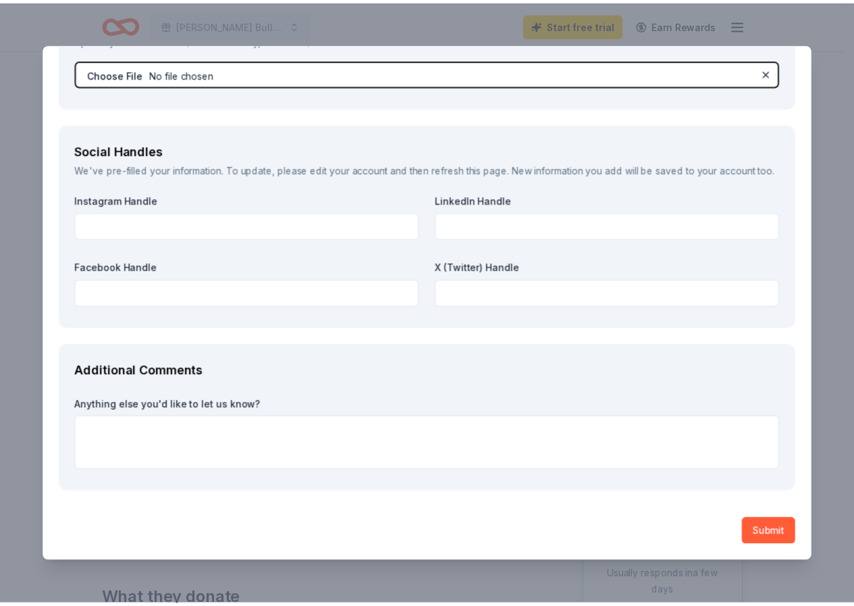
scroll to position [1695, 0]
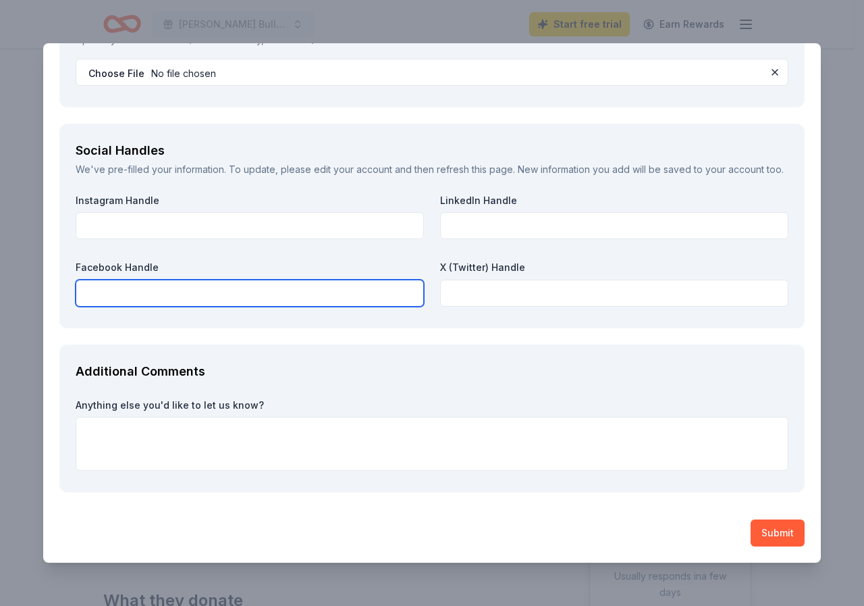
click at [158, 291] on input "text" at bounding box center [250, 292] width 348 height 27
type input "[PERSON_NAME][GEOGRAPHIC_DATA]"
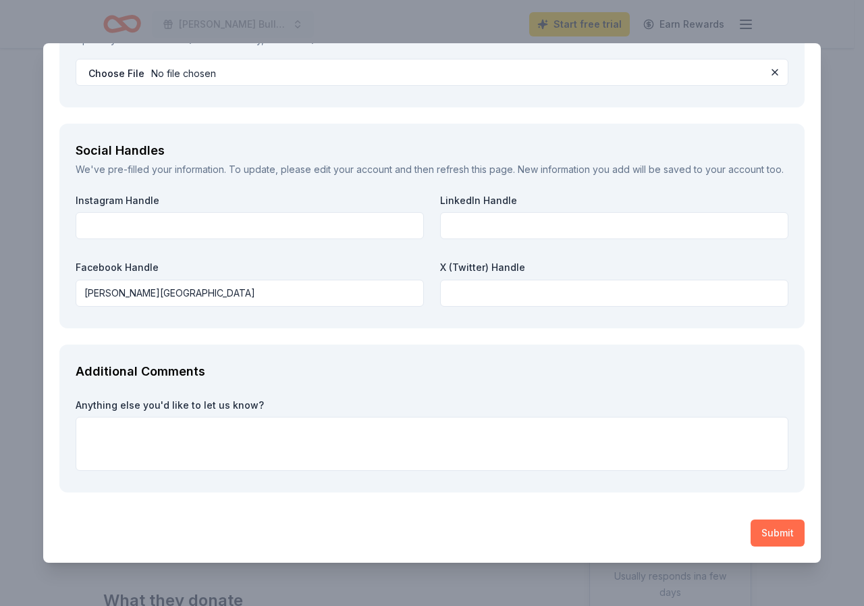
click at [766, 529] on button "Submit" at bounding box center [778, 532] width 54 height 27
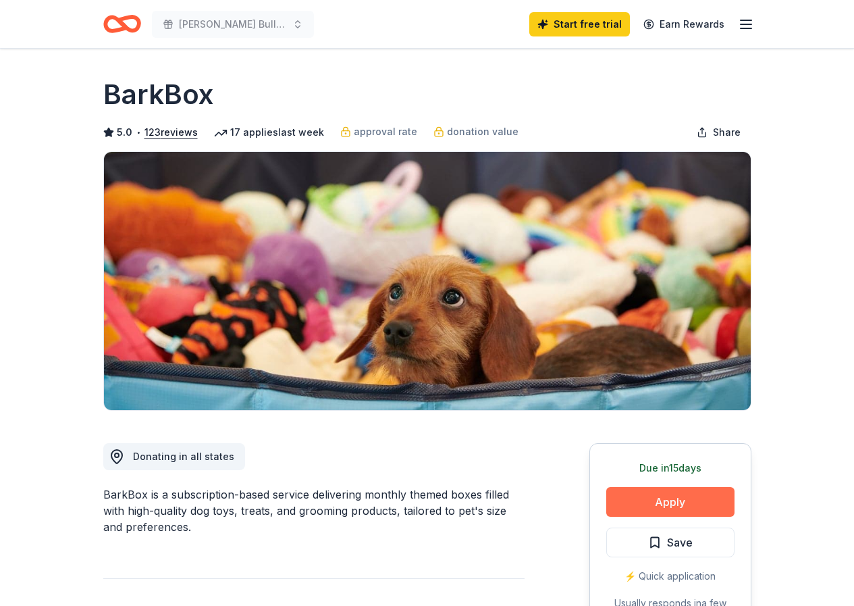
click at [679, 496] on button "Apply" at bounding box center [670, 502] width 128 height 30
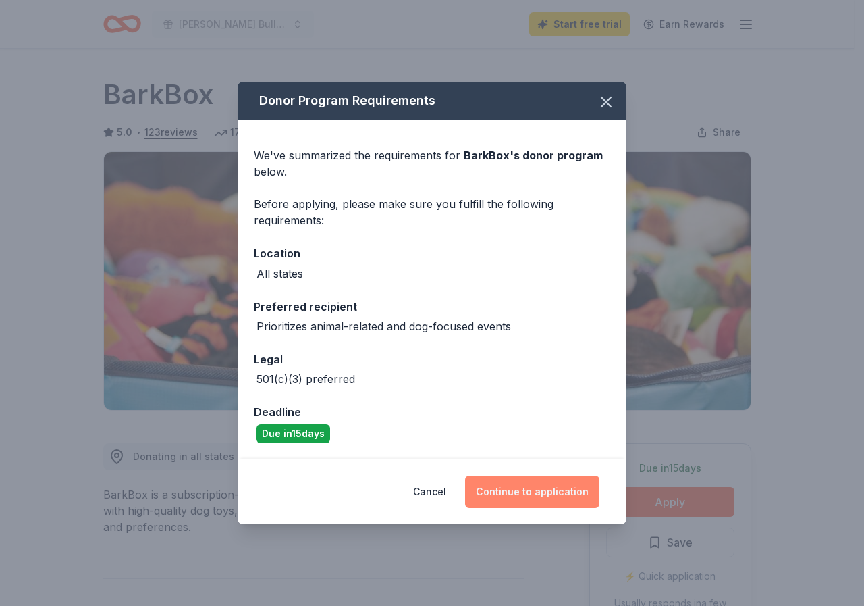
click at [523, 488] on button "Continue to application" at bounding box center [532, 491] width 134 height 32
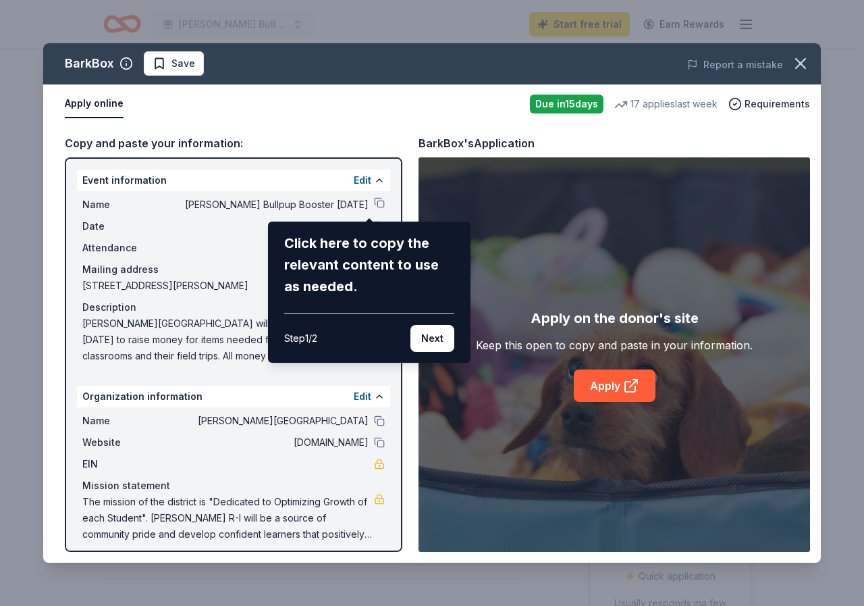
click at [367, 203] on div "BarkBox Save Report a mistake Apply online Due in 15 days 17 applies last week …" at bounding box center [432, 302] width 778 height 519
click at [367, 200] on div "BarkBox Save Report a mistake Apply online Due in 15 days 17 applies last week …" at bounding box center [432, 302] width 778 height 519
click at [425, 338] on button "Next" at bounding box center [432, 338] width 44 height 27
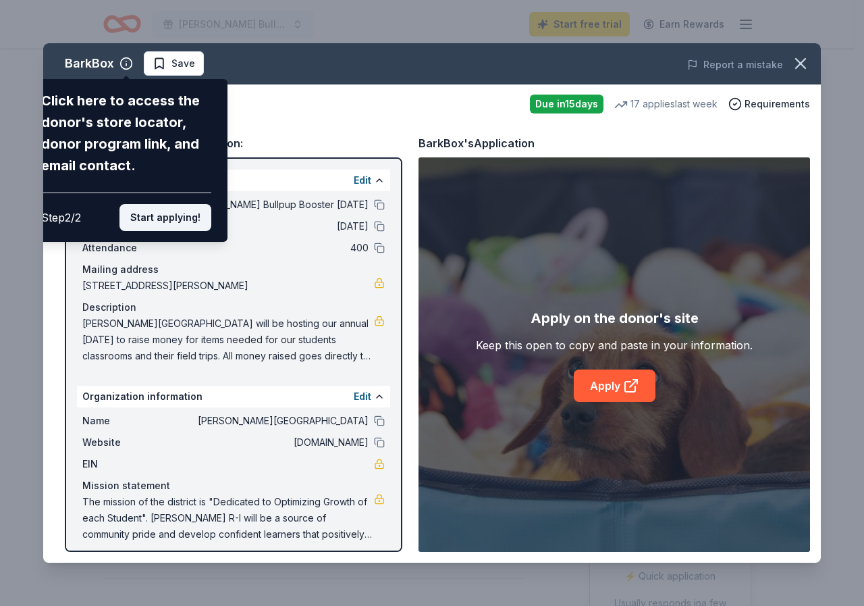
click at [169, 216] on button "Start applying!" at bounding box center [165, 217] width 92 height 27
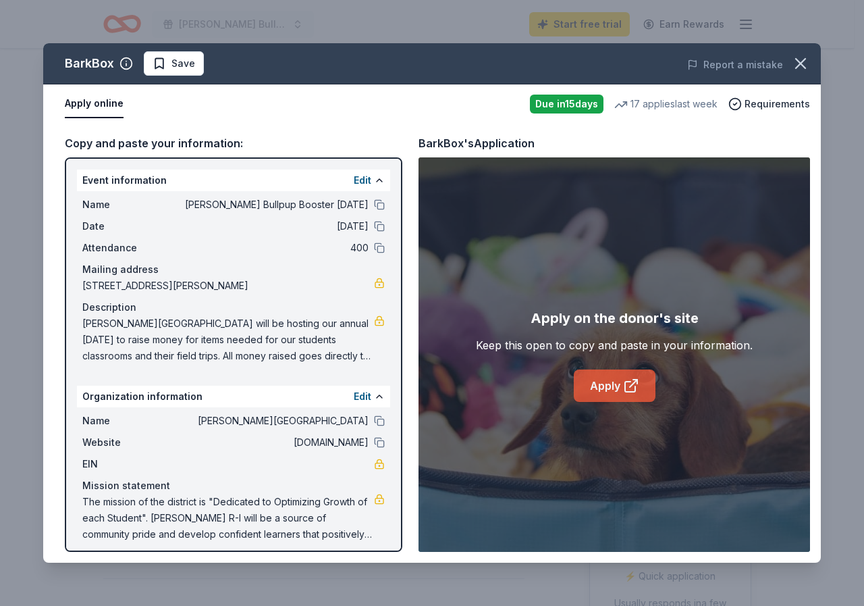
click at [609, 383] on link "Apply" at bounding box center [615, 385] width 82 height 32
